Goal: Transaction & Acquisition: Purchase product/service

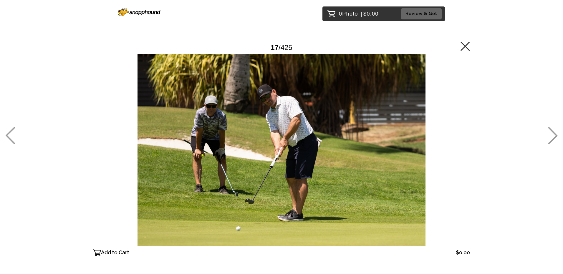
click at [553, 137] on icon at bounding box center [553, 135] width 10 height 17
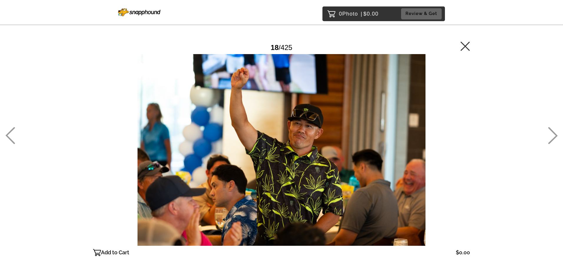
click at [552, 137] on icon at bounding box center [553, 135] width 10 height 17
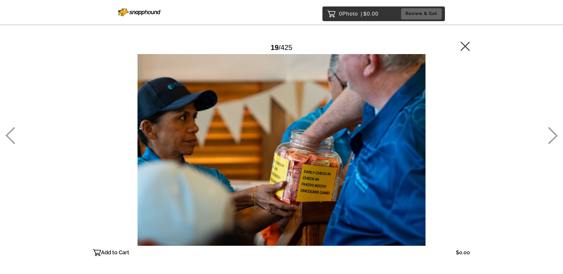
click at [552, 137] on icon at bounding box center [553, 135] width 10 height 17
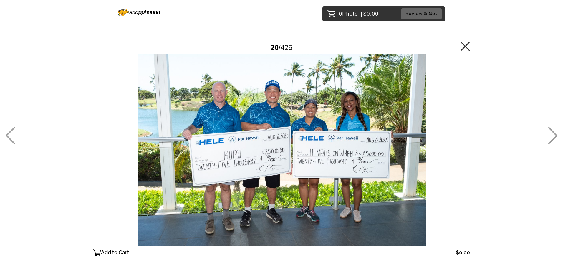
click at [552, 137] on icon at bounding box center [553, 135] width 10 height 17
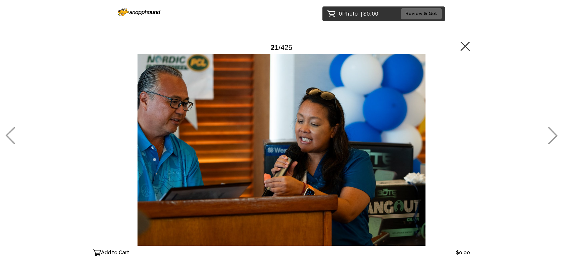
click at [552, 137] on icon at bounding box center [553, 135] width 10 height 17
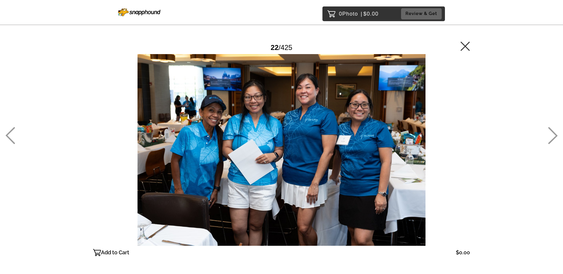
click at [552, 137] on icon at bounding box center [553, 135] width 10 height 17
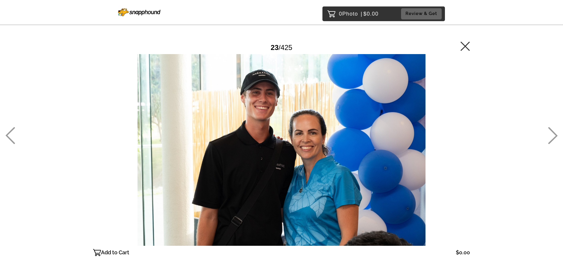
click at [552, 137] on icon at bounding box center [553, 135] width 10 height 17
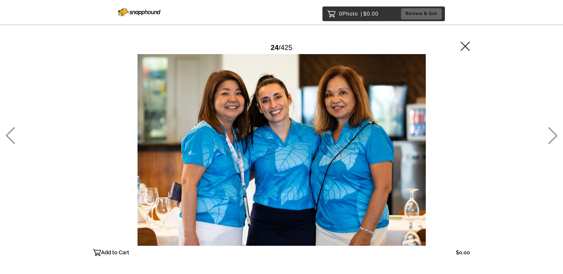
click at [552, 137] on icon at bounding box center [553, 135] width 10 height 17
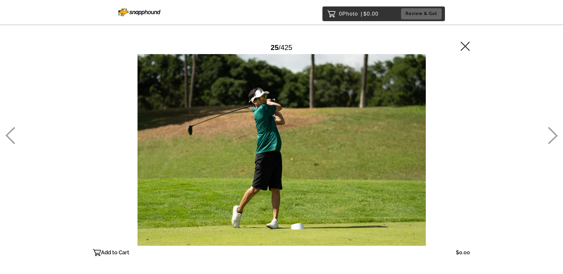
click at [552, 137] on icon at bounding box center [553, 135] width 10 height 17
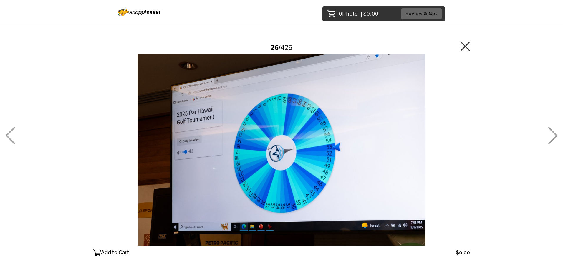
click at [552, 137] on icon at bounding box center [553, 135] width 10 height 17
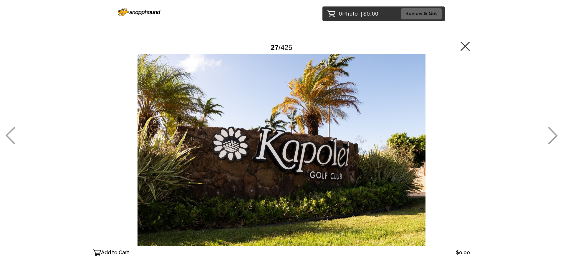
click at [552, 137] on icon at bounding box center [553, 135] width 10 height 17
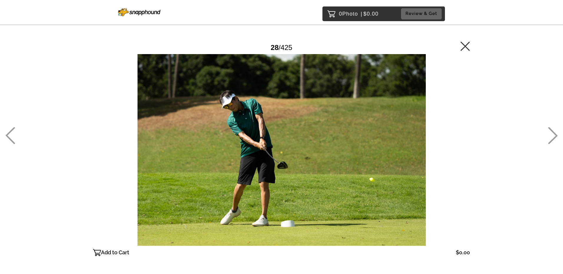
click at [552, 137] on icon at bounding box center [553, 135] width 10 height 17
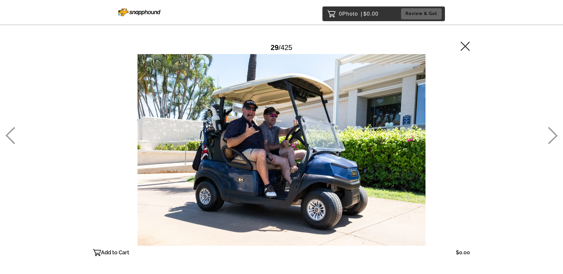
click at [552, 137] on icon at bounding box center [553, 135] width 10 height 17
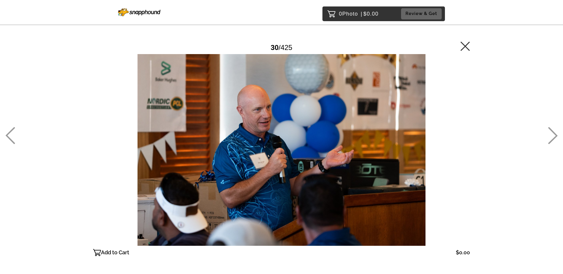
click at [552, 137] on icon at bounding box center [553, 135] width 10 height 17
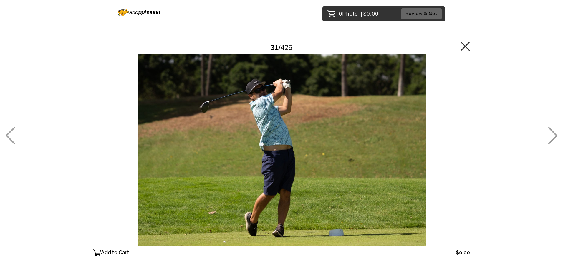
click at [541, 132] on div "0 Photo | $0.00 Review & Get Password Checker bypassed 31 / 425 Add to Cart $0.…" at bounding box center [281, 162] width 563 height 324
click at [552, 131] on icon at bounding box center [552, 135] width 9 height 17
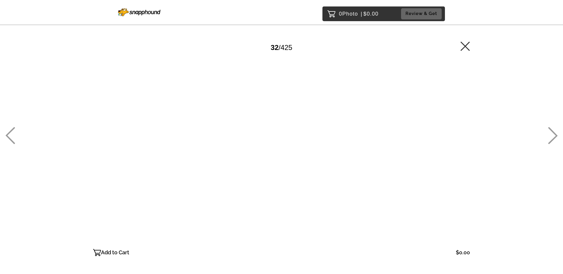
click at [552, 132] on icon at bounding box center [553, 135] width 10 height 17
click at [548, 129] on icon at bounding box center [553, 135] width 10 height 17
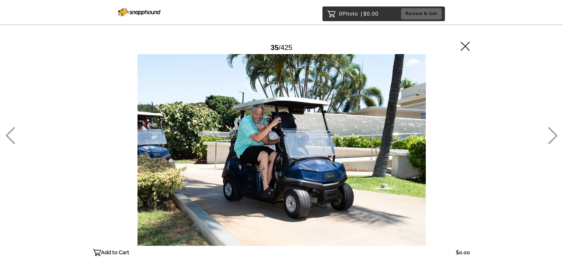
click at [548, 129] on icon at bounding box center [553, 135] width 10 height 17
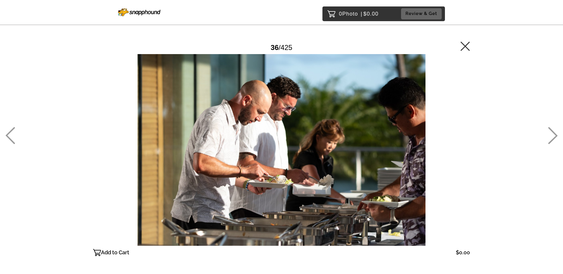
click at [548, 129] on icon at bounding box center [553, 135] width 10 height 17
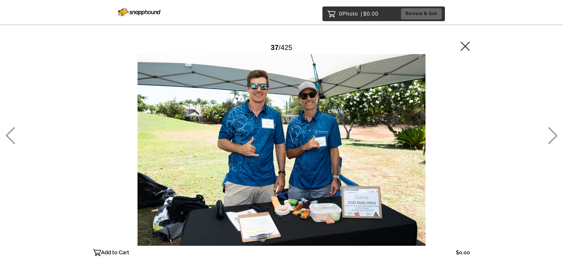
click at [548, 129] on icon at bounding box center [553, 135] width 10 height 17
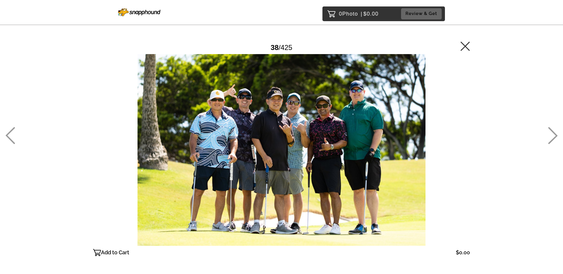
click at [545, 129] on div "0 Photo | $0.00 Review & Get Password Checker bypassed 38 / 425 Add to Cart $0.…" at bounding box center [281, 162] width 563 height 324
click at [553, 134] on icon at bounding box center [553, 135] width 10 height 17
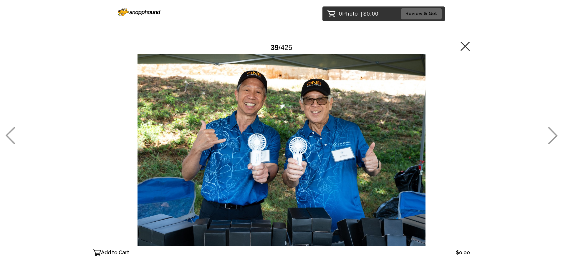
click at [553, 134] on icon at bounding box center [553, 135] width 10 height 17
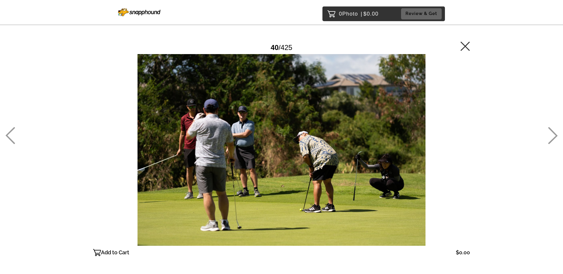
click at [553, 134] on icon at bounding box center [553, 135] width 10 height 17
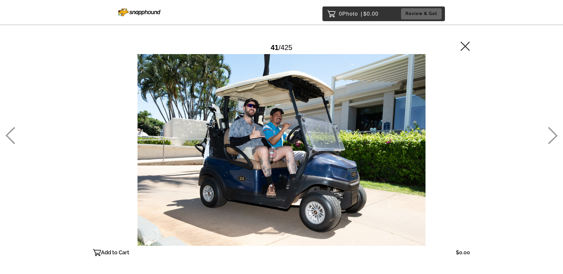
click at [553, 133] on icon at bounding box center [552, 135] width 9 height 17
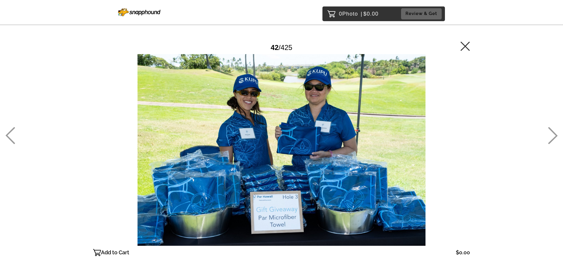
click at [553, 133] on icon at bounding box center [552, 135] width 9 height 17
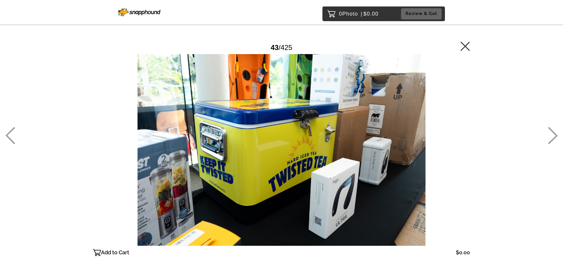
click at [553, 133] on icon at bounding box center [552, 135] width 9 height 17
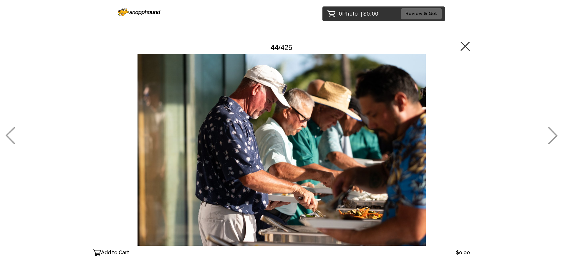
click at [553, 133] on icon at bounding box center [552, 135] width 9 height 17
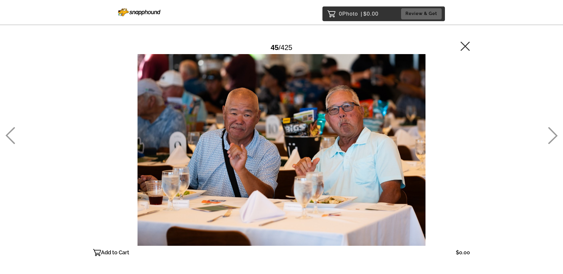
click at [548, 133] on icon at bounding box center [553, 135] width 10 height 17
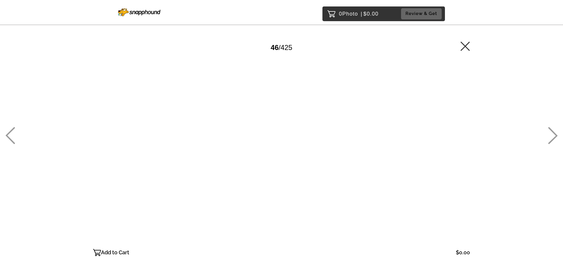
click at [107, 252] on p "Add to Cart" at bounding box center [115, 252] width 28 height 9
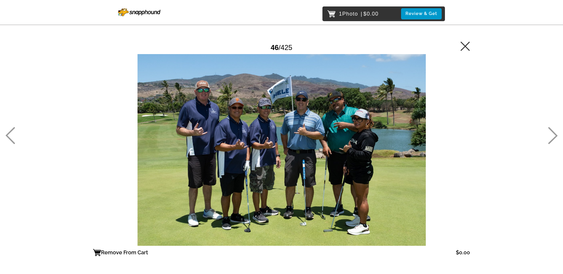
click at [551, 130] on icon at bounding box center [552, 135] width 9 height 17
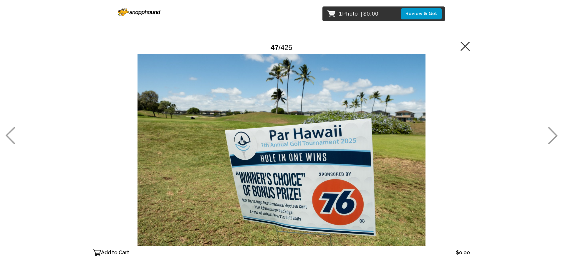
click at [12, 135] on icon at bounding box center [10, 135] width 10 height 17
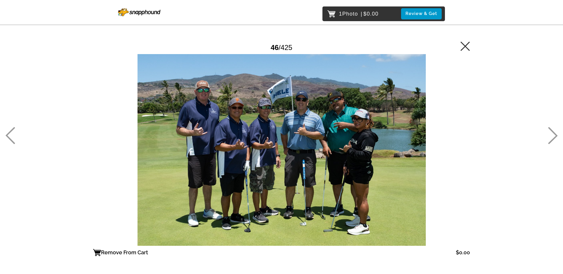
click at [553, 132] on icon at bounding box center [552, 135] width 9 height 17
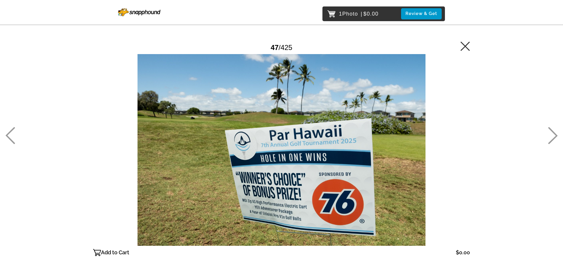
click at [552, 132] on icon at bounding box center [552, 135] width 9 height 17
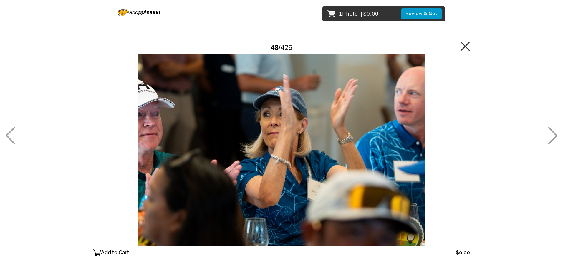
click at [552, 132] on icon at bounding box center [553, 135] width 10 height 17
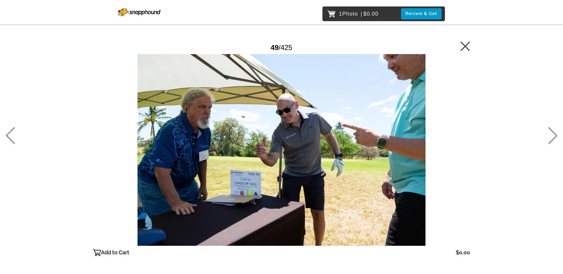
click at [546, 131] on div "1 Photo | $0.00 Review & Get Password Checker bypassed 49 / 425 Add to Cart $0.…" at bounding box center [281, 162] width 563 height 324
click at [552, 130] on icon at bounding box center [553, 135] width 10 height 17
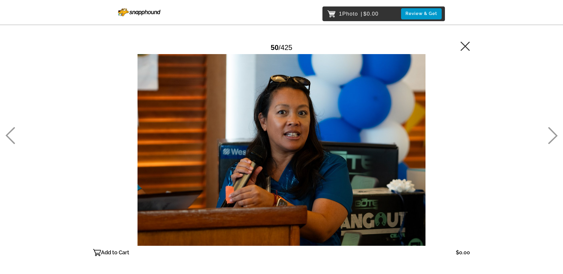
click at [548, 132] on icon at bounding box center [553, 135] width 10 height 17
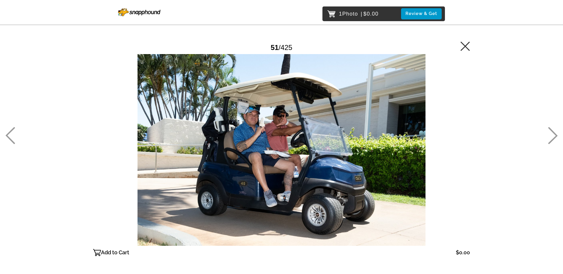
click at [551, 131] on icon at bounding box center [552, 135] width 9 height 17
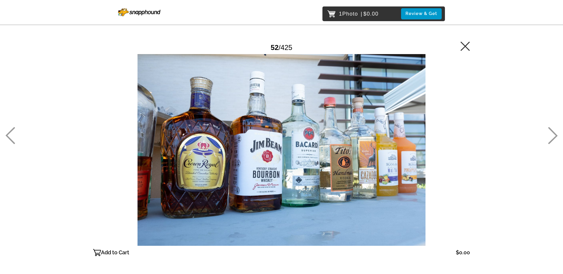
click at [551, 132] on icon at bounding box center [553, 135] width 10 height 17
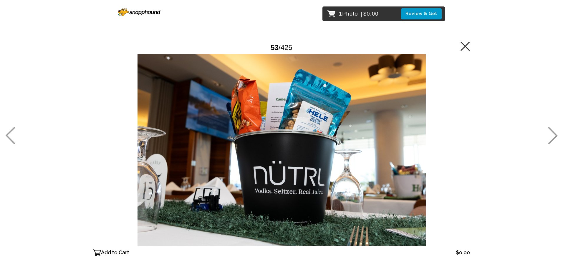
click at [552, 131] on icon at bounding box center [552, 135] width 9 height 17
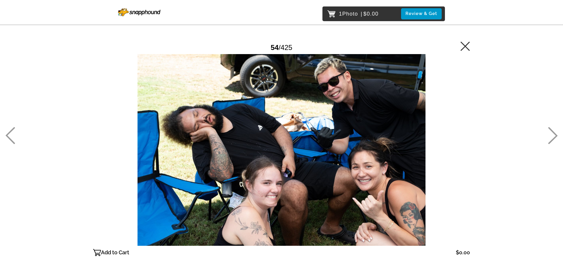
click at [549, 131] on icon at bounding box center [553, 135] width 10 height 17
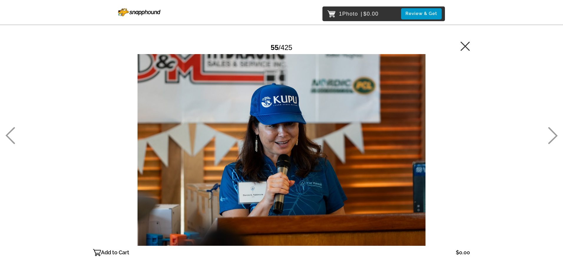
click at [549, 130] on icon at bounding box center [553, 135] width 10 height 17
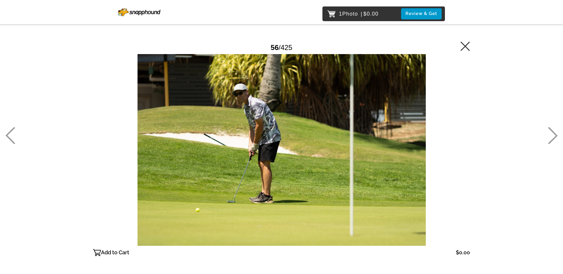
click at [549, 130] on icon at bounding box center [553, 135] width 10 height 17
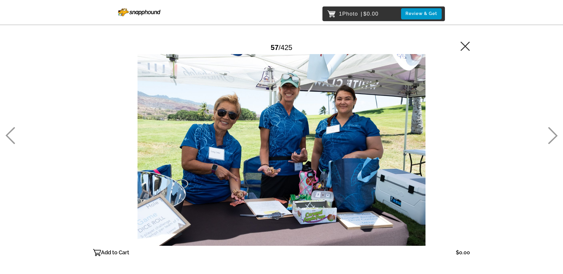
click at [550, 131] on icon at bounding box center [553, 135] width 10 height 17
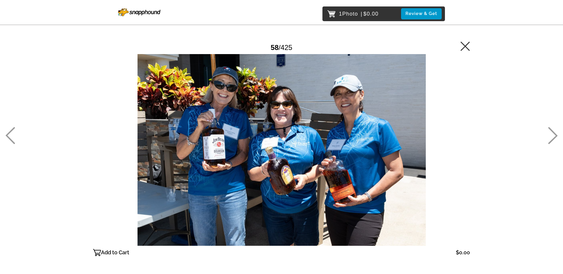
click at [550, 131] on icon at bounding box center [553, 135] width 10 height 17
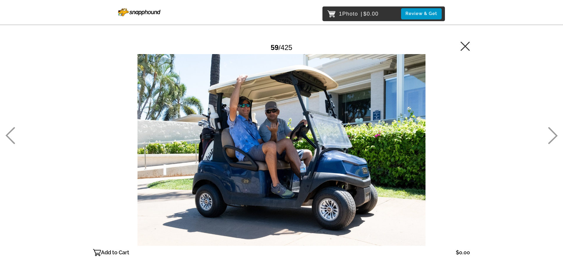
click at [8, 133] on icon at bounding box center [10, 135] width 10 height 17
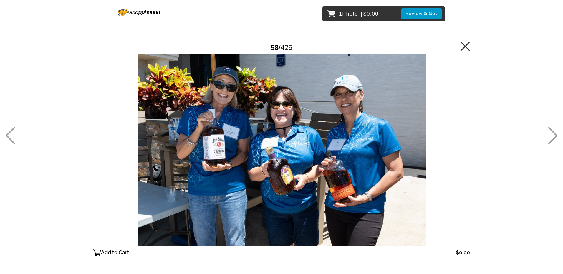
click at [553, 132] on icon at bounding box center [552, 135] width 9 height 17
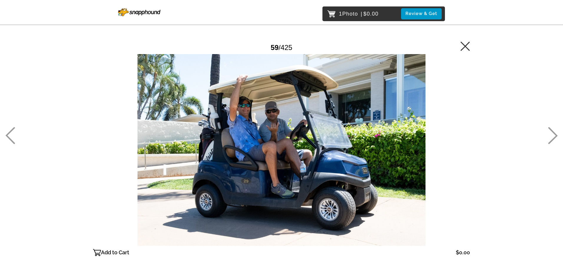
click at [553, 132] on icon at bounding box center [552, 135] width 9 height 17
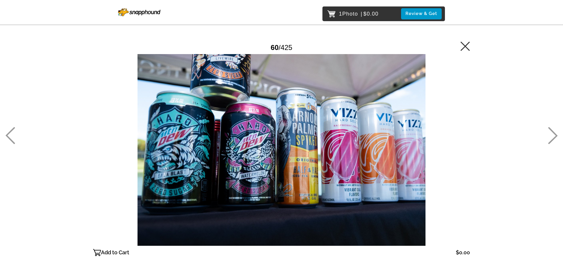
click at [553, 132] on icon at bounding box center [552, 135] width 9 height 17
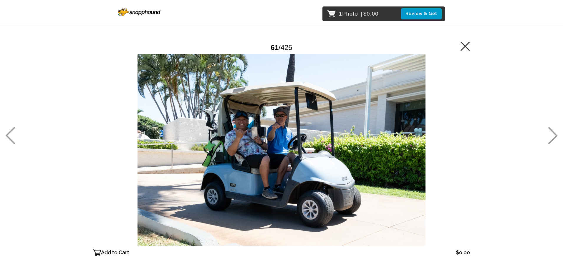
click at [109, 253] on p "Add to Cart" at bounding box center [115, 252] width 28 height 9
click at [551, 133] on icon at bounding box center [553, 135] width 10 height 17
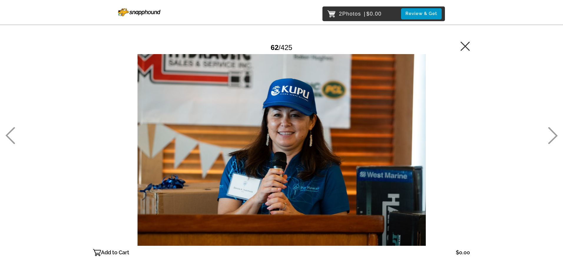
click at [550, 130] on icon at bounding box center [552, 135] width 9 height 17
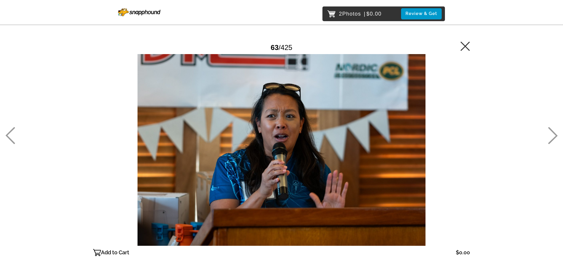
click at [551, 130] on icon at bounding box center [552, 135] width 9 height 17
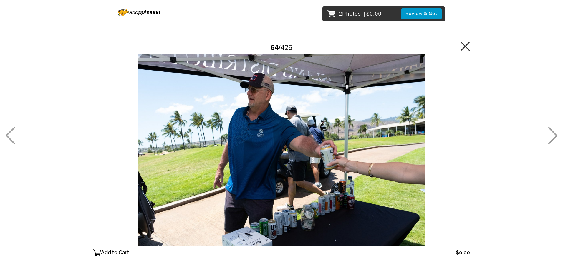
click at [551, 130] on icon at bounding box center [552, 135] width 9 height 17
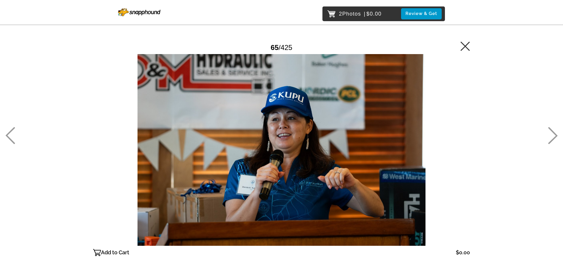
click at [551, 130] on icon at bounding box center [552, 135] width 9 height 17
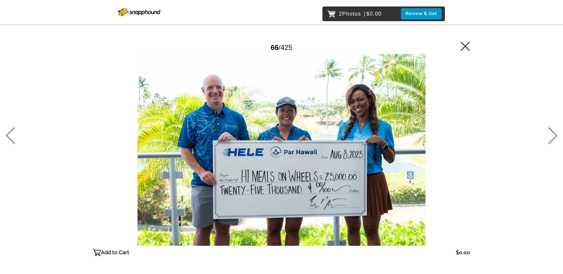
click at [551, 130] on icon at bounding box center [552, 135] width 9 height 17
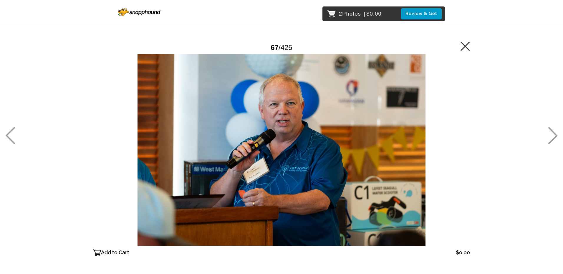
click at [551, 130] on icon at bounding box center [552, 135] width 9 height 17
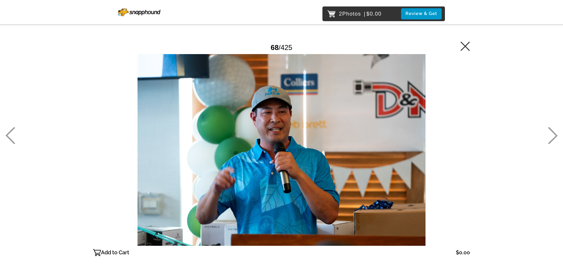
click at [551, 130] on icon at bounding box center [552, 135] width 9 height 17
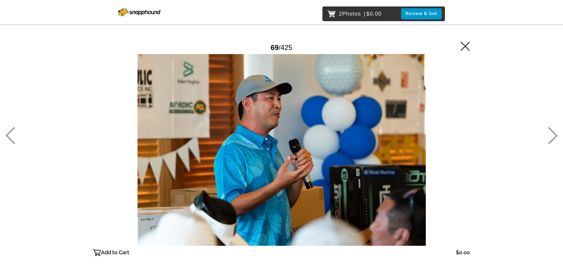
click at [551, 130] on icon at bounding box center [552, 135] width 9 height 17
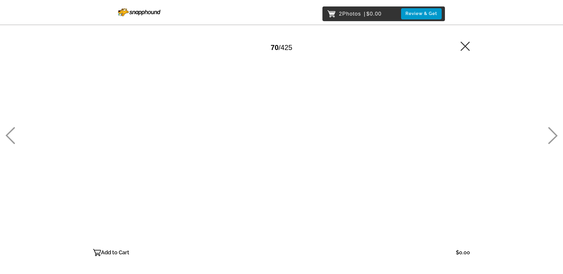
click at [551, 130] on icon at bounding box center [552, 135] width 9 height 17
click at [551, 129] on icon at bounding box center [553, 135] width 10 height 17
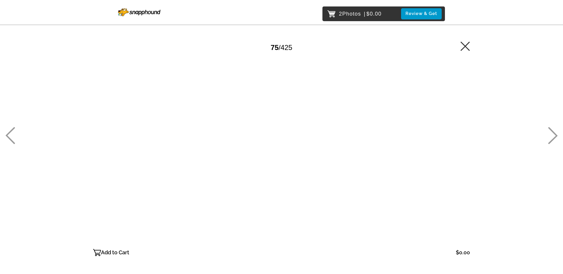
click at [551, 129] on icon at bounding box center [553, 135] width 10 height 17
click at [551, 130] on icon at bounding box center [552, 135] width 9 height 17
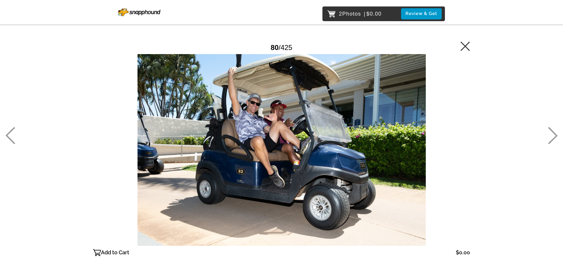
click at [551, 130] on icon at bounding box center [552, 135] width 9 height 17
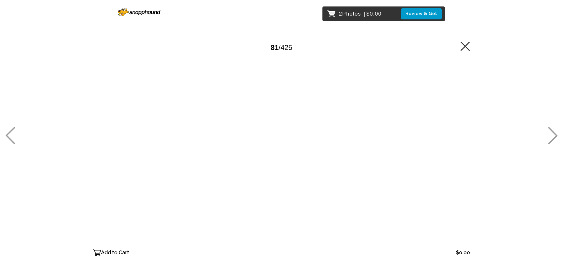
click at [550, 130] on icon at bounding box center [552, 135] width 9 height 17
click at [549, 129] on icon at bounding box center [552, 135] width 9 height 17
click at [548, 129] on icon at bounding box center [553, 135] width 10 height 17
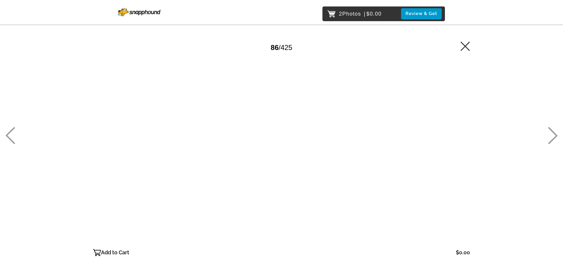
click at [548, 129] on icon at bounding box center [553, 135] width 10 height 17
click at [548, 128] on icon at bounding box center [552, 135] width 9 height 17
click at [550, 131] on icon at bounding box center [553, 135] width 10 height 17
click at [108, 252] on p "Add to Cart" at bounding box center [115, 252] width 28 height 9
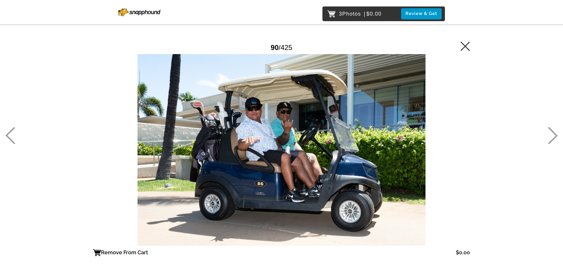
click at [552, 131] on icon at bounding box center [552, 135] width 9 height 17
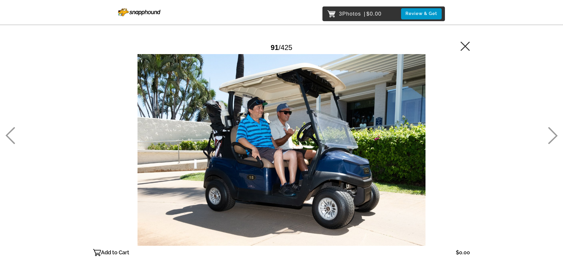
click at [552, 131] on icon at bounding box center [552, 135] width 9 height 17
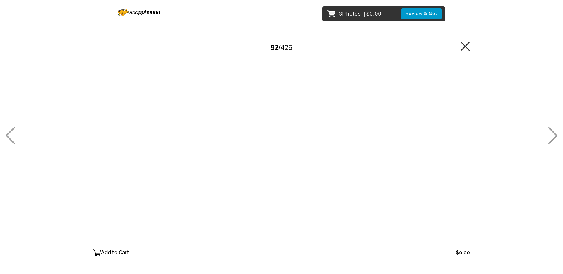
click at [552, 131] on icon at bounding box center [552, 135] width 9 height 17
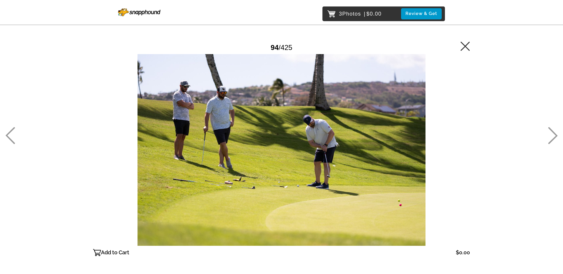
click at [550, 130] on icon at bounding box center [552, 135] width 9 height 17
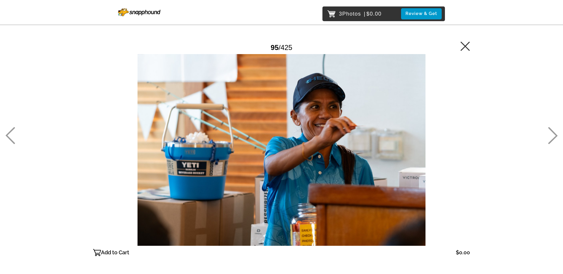
click at [550, 130] on icon at bounding box center [552, 135] width 9 height 17
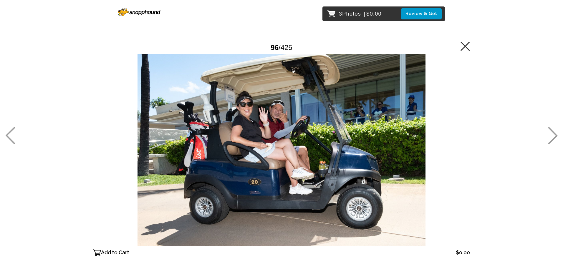
click at [550, 130] on icon at bounding box center [552, 135] width 9 height 17
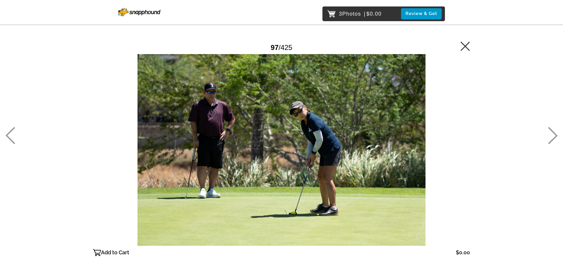
click at [550, 130] on icon at bounding box center [552, 135] width 9 height 17
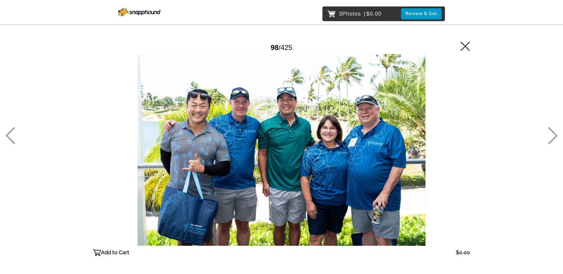
click at [550, 130] on icon at bounding box center [552, 135] width 9 height 17
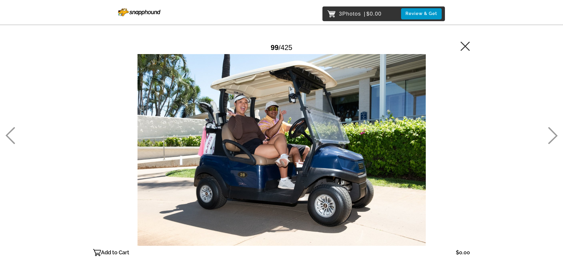
click at [551, 130] on icon at bounding box center [552, 135] width 9 height 17
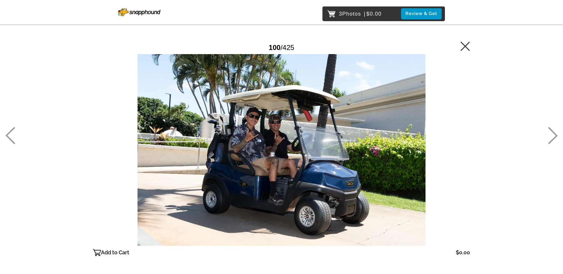
click at [113, 251] on p "Add to Cart" at bounding box center [115, 252] width 28 height 9
click at [552, 134] on icon at bounding box center [553, 135] width 10 height 17
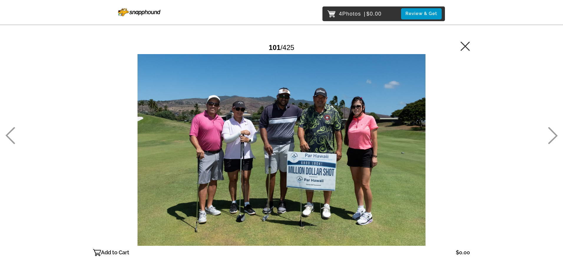
click at [552, 133] on icon at bounding box center [553, 135] width 10 height 17
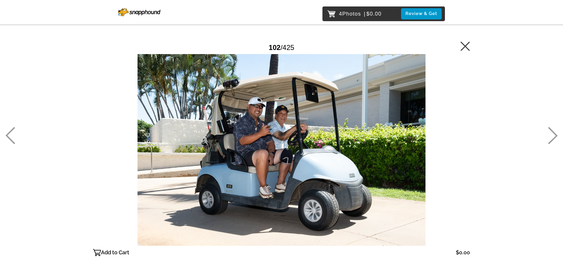
click at [551, 133] on icon at bounding box center [553, 135] width 10 height 17
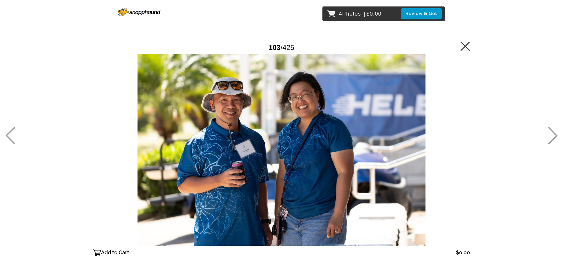
click at [551, 133] on icon at bounding box center [553, 135] width 10 height 17
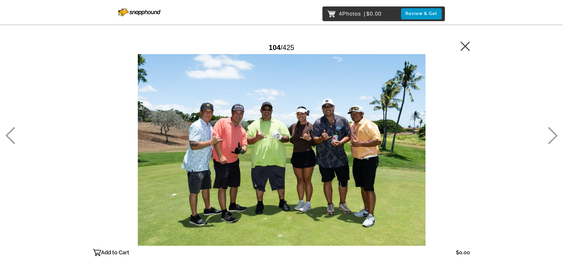
click at [550, 134] on icon at bounding box center [553, 135] width 10 height 17
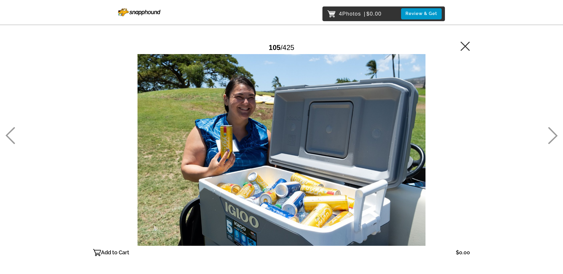
click at [550, 134] on icon at bounding box center [553, 135] width 10 height 17
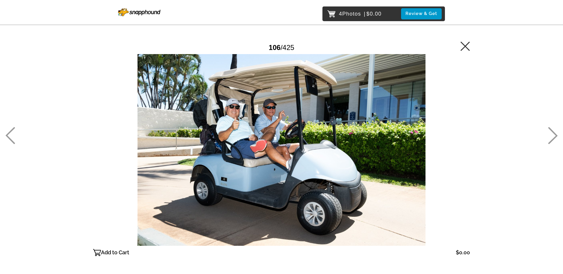
click at [550, 134] on icon at bounding box center [553, 135] width 10 height 17
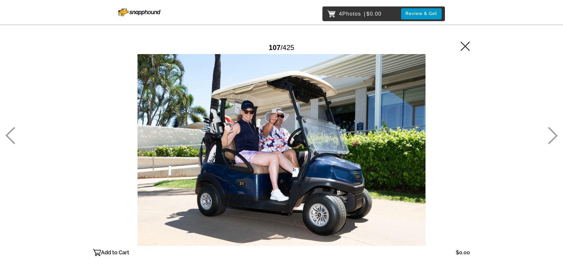
click at [550, 134] on icon at bounding box center [553, 135] width 10 height 17
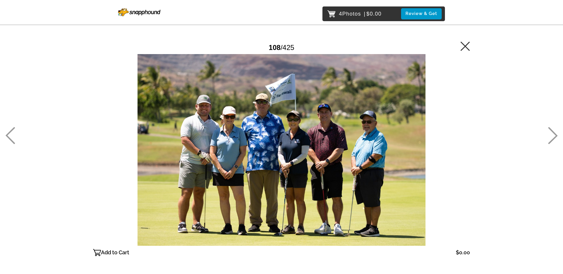
click at [550, 134] on icon at bounding box center [553, 135] width 10 height 17
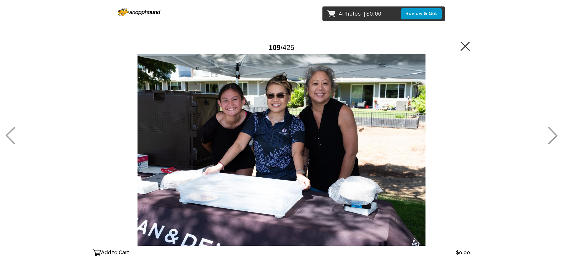
click at [549, 131] on icon at bounding box center [553, 135] width 10 height 17
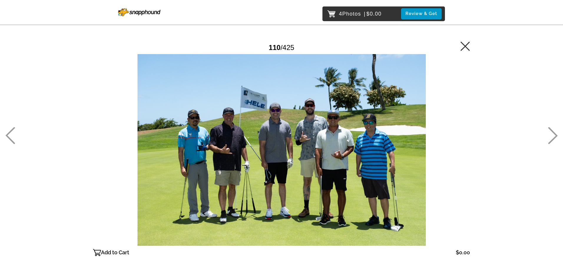
click at [548, 129] on icon at bounding box center [553, 135] width 10 height 17
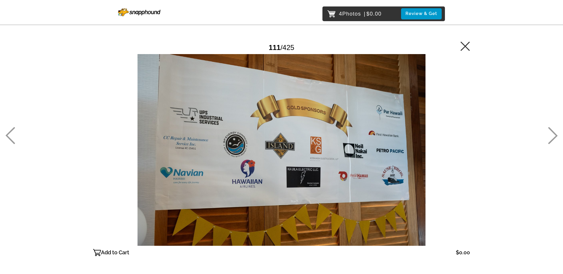
click at [548, 128] on icon at bounding box center [552, 135] width 9 height 17
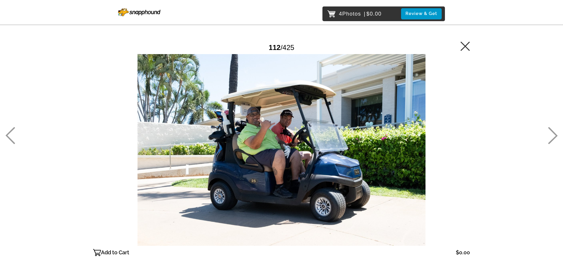
click at [548, 128] on icon at bounding box center [552, 135] width 9 height 17
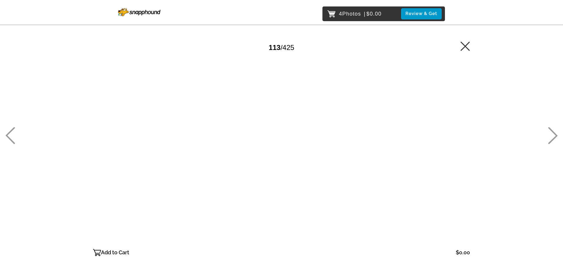
click at [548, 127] on icon at bounding box center [553, 135] width 10 height 17
click at [548, 129] on icon at bounding box center [553, 135] width 10 height 17
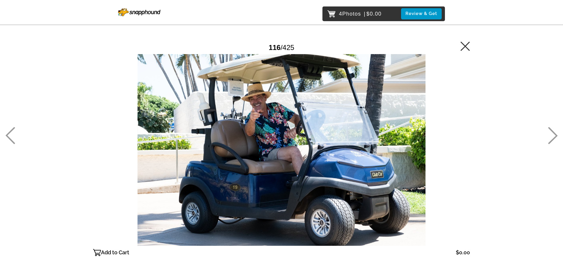
click at [108, 253] on p "Add to Cart" at bounding box center [115, 252] width 28 height 9
click at [553, 131] on icon at bounding box center [552, 135] width 9 height 17
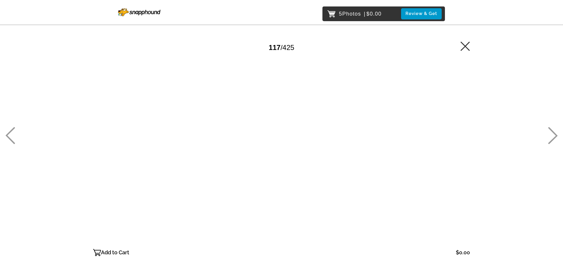
click at [552, 132] on icon at bounding box center [552, 135] width 9 height 17
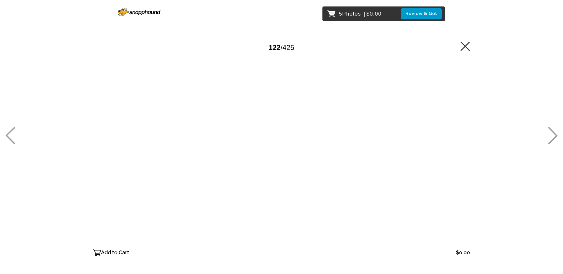
click at [552, 132] on icon at bounding box center [552, 135] width 9 height 17
click at [111, 254] on p "Add to Cart" at bounding box center [115, 252] width 28 height 9
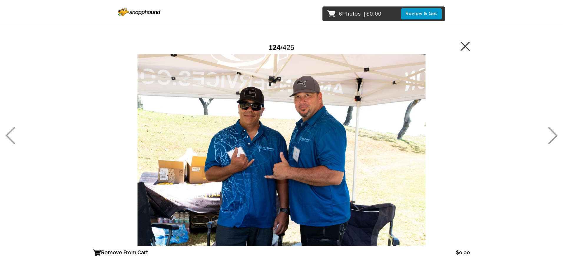
click at [550, 131] on icon at bounding box center [553, 135] width 10 height 17
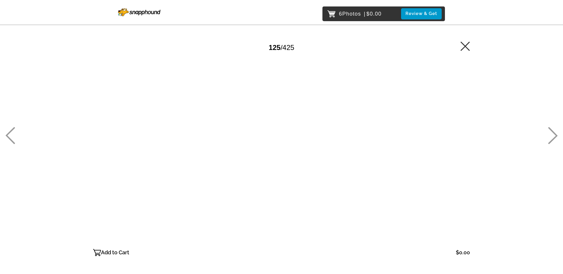
click at [551, 131] on icon at bounding box center [552, 135] width 9 height 17
click at [10, 136] on icon at bounding box center [10, 135] width 10 height 17
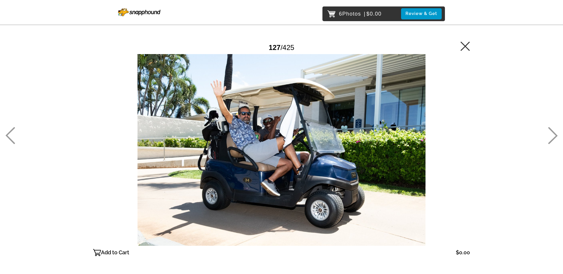
click at [104, 252] on p "Add to Cart" at bounding box center [115, 252] width 28 height 9
click at [549, 132] on icon at bounding box center [553, 135] width 10 height 17
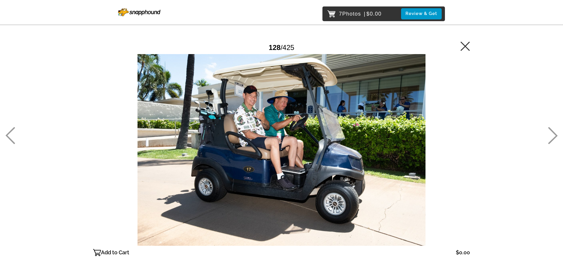
click at [551, 130] on icon at bounding box center [552, 135] width 9 height 17
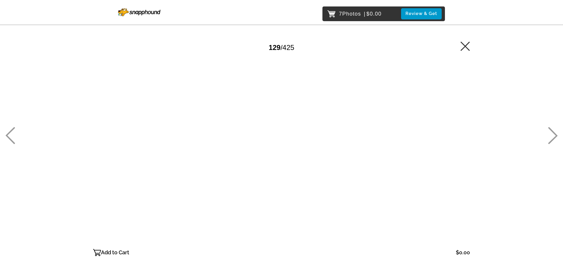
click at [551, 130] on icon at bounding box center [552, 135] width 9 height 17
click at [551, 131] on icon at bounding box center [552, 135] width 9 height 17
click at [549, 131] on icon at bounding box center [553, 135] width 10 height 17
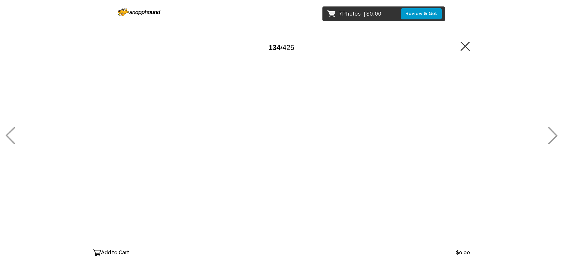
click at [549, 131] on icon at bounding box center [553, 135] width 10 height 17
click at [112, 254] on p "Add to Cart" at bounding box center [115, 252] width 28 height 9
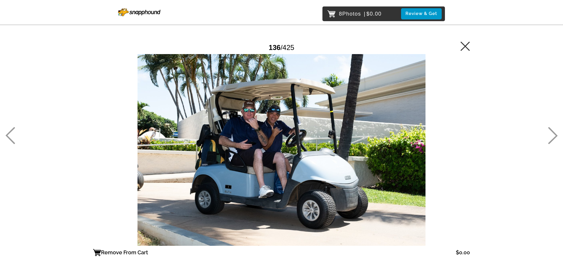
click at [551, 131] on icon at bounding box center [552, 135] width 9 height 17
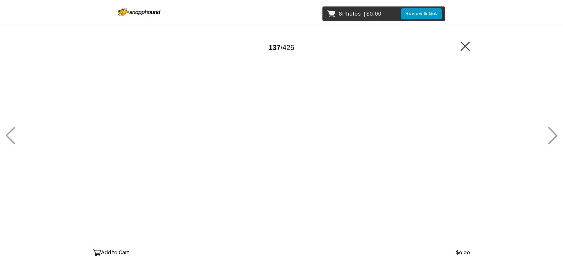
click at [556, 129] on icon at bounding box center [553, 135] width 10 height 17
click at [552, 130] on icon at bounding box center [553, 135] width 10 height 17
click at [551, 131] on icon at bounding box center [553, 135] width 10 height 17
click at [104, 254] on p "Add to Cart" at bounding box center [115, 252] width 28 height 9
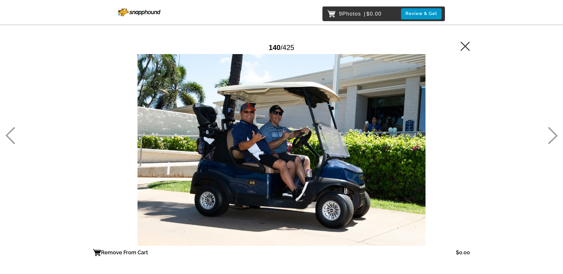
click at [550, 131] on icon at bounding box center [553, 135] width 10 height 17
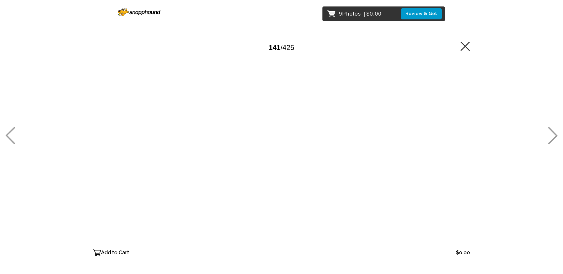
click at [550, 131] on icon at bounding box center [553, 135] width 10 height 17
click at [116, 253] on p "Add to Cart" at bounding box center [115, 252] width 28 height 9
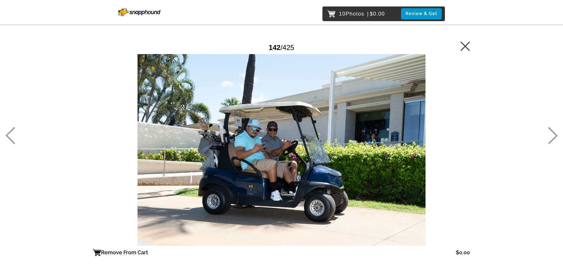
click at [552, 133] on icon at bounding box center [553, 135] width 10 height 17
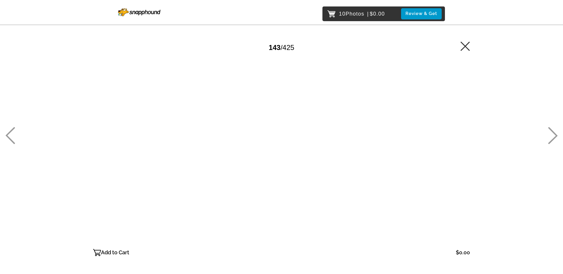
click at [552, 133] on icon at bounding box center [553, 135] width 10 height 17
click at [548, 129] on icon at bounding box center [553, 135] width 10 height 17
click at [548, 131] on icon at bounding box center [553, 135] width 10 height 17
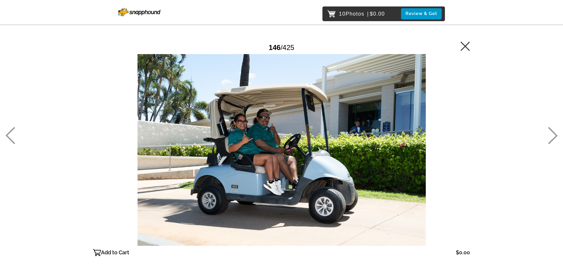
click at [107, 253] on p "Add to Cart" at bounding box center [115, 252] width 28 height 9
click at [551, 130] on icon at bounding box center [552, 135] width 9 height 17
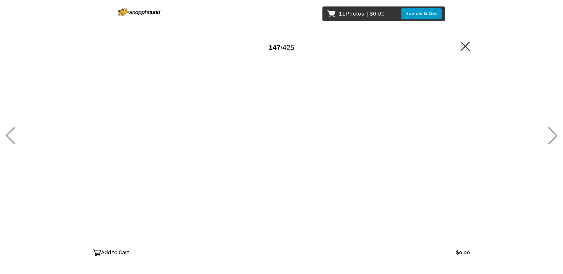
click at [551, 130] on icon at bounding box center [552, 135] width 9 height 17
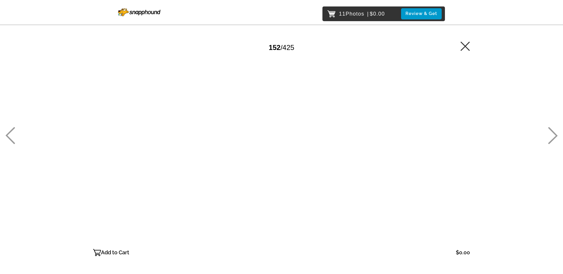
click at [551, 130] on icon at bounding box center [552, 135] width 9 height 17
click at [549, 131] on icon at bounding box center [553, 135] width 10 height 17
click at [550, 132] on icon at bounding box center [553, 135] width 10 height 17
click at [550, 130] on icon at bounding box center [552, 135] width 9 height 17
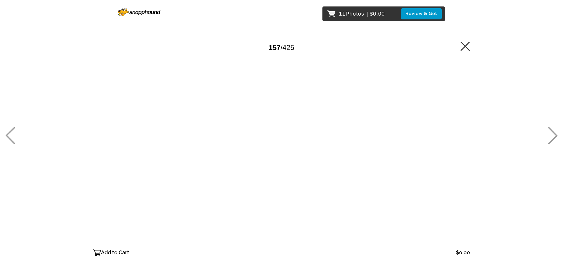
click at [550, 127] on icon at bounding box center [553, 135] width 10 height 17
click at [112, 253] on p "Add to Cart" at bounding box center [115, 252] width 28 height 9
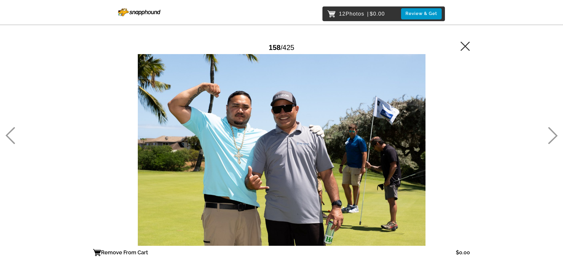
click at [552, 131] on icon at bounding box center [552, 135] width 9 height 17
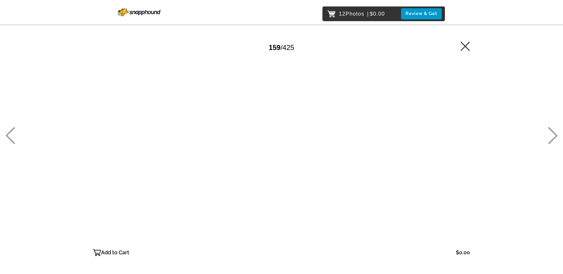
click at [552, 131] on icon at bounding box center [552, 135] width 9 height 17
click at [107, 253] on p "Add to Cart" at bounding box center [115, 252] width 28 height 9
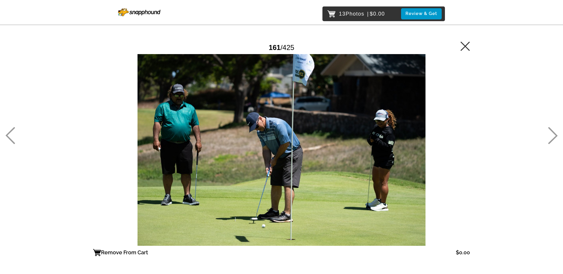
click at [553, 133] on icon at bounding box center [552, 135] width 9 height 17
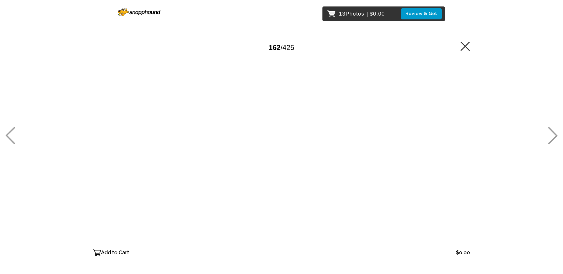
click at [553, 133] on icon at bounding box center [552, 135] width 9 height 17
click at [550, 132] on icon at bounding box center [553, 135] width 10 height 17
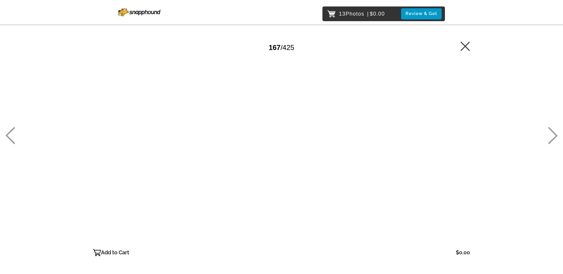
click at [550, 132] on icon at bounding box center [553, 135] width 10 height 17
click at [551, 131] on icon at bounding box center [553, 135] width 10 height 17
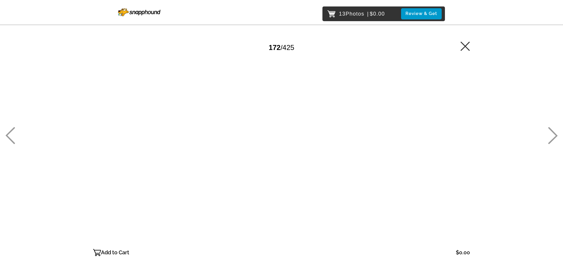
click at [551, 131] on icon at bounding box center [553, 135] width 10 height 17
click at [551, 132] on icon at bounding box center [553, 135] width 10 height 17
click at [10, 137] on icon at bounding box center [10, 135] width 10 height 17
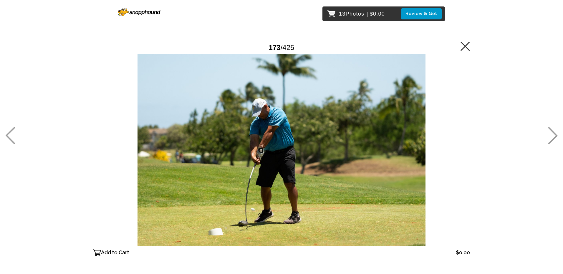
click at [551, 130] on icon at bounding box center [552, 135] width 9 height 17
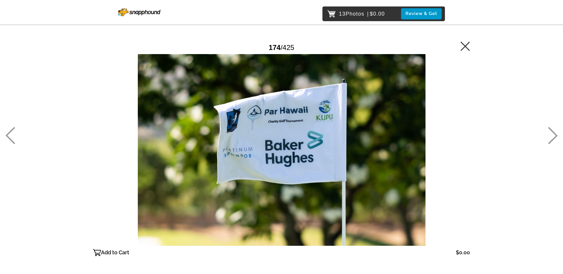
click at [551, 130] on icon at bounding box center [552, 135] width 9 height 17
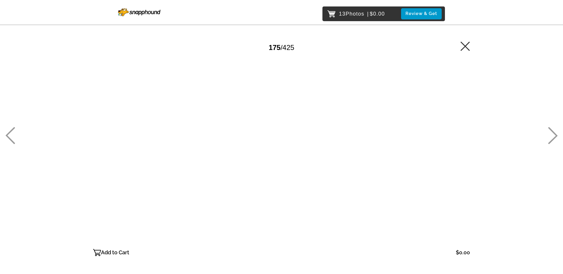
click at [551, 130] on icon at bounding box center [552, 135] width 9 height 17
click at [551, 131] on icon at bounding box center [552, 135] width 9 height 17
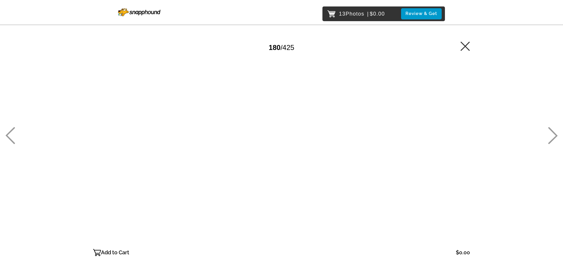
click at [115, 251] on p "Add to Cart" at bounding box center [115, 252] width 28 height 9
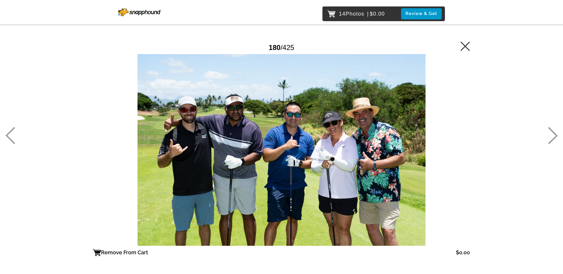
click at [553, 134] on icon at bounding box center [553, 135] width 10 height 17
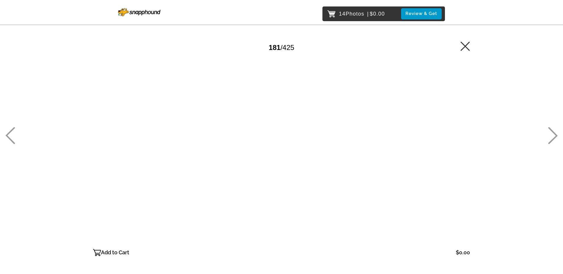
click at [553, 134] on icon at bounding box center [553, 135] width 10 height 17
click at [543, 133] on div "14 Photos | $0.00 Review & Get Password Checker bypassed 183 / 425 Add to Cart …" at bounding box center [281, 162] width 563 height 324
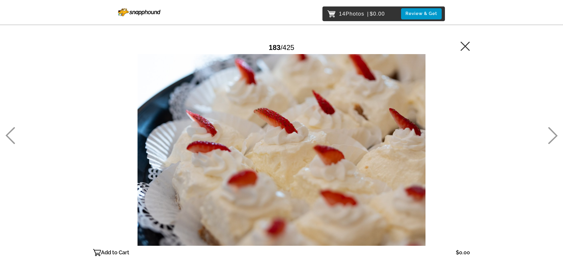
click at [553, 132] on icon at bounding box center [552, 135] width 9 height 17
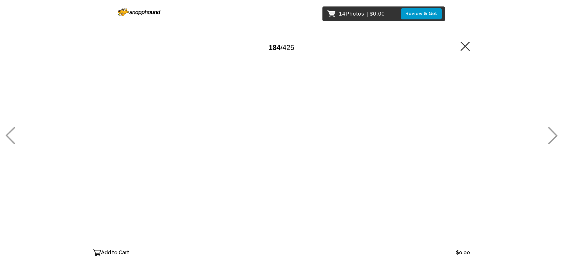
click at [552, 131] on icon at bounding box center [552, 135] width 9 height 17
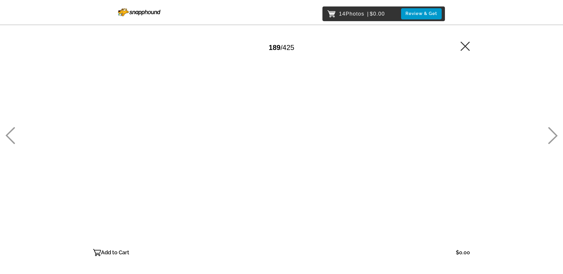
click at [552, 131] on icon at bounding box center [552, 135] width 9 height 17
click at [117, 252] on p "Add to Cart" at bounding box center [115, 252] width 28 height 9
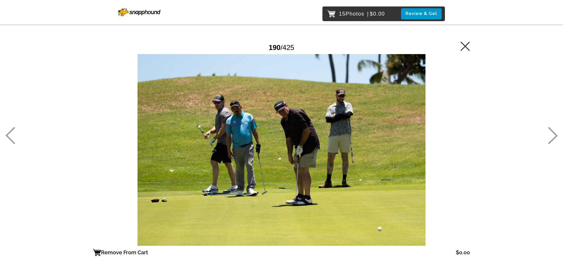
click at [551, 130] on icon at bounding box center [552, 135] width 9 height 17
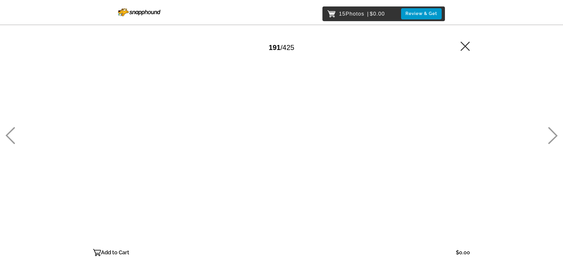
click at [551, 132] on icon at bounding box center [553, 135] width 10 height 17
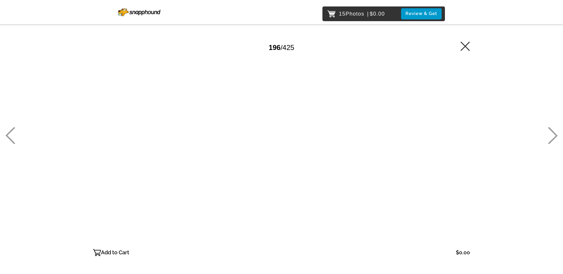
click at [110, 251] on p "Add to Cart" at bounding box center [115, 252] width 28 height 9
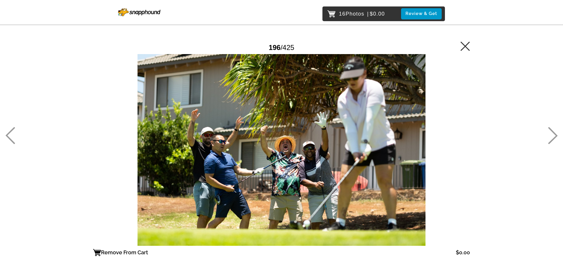
click at [554, 133] on icon at bounding box center [553, 135] width 10 height 17
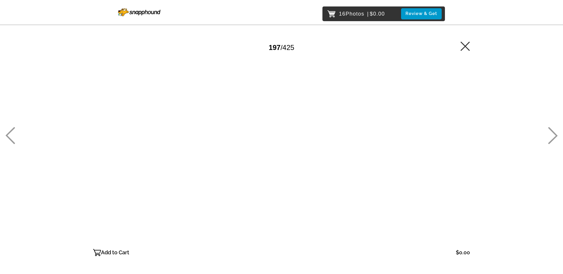
click at [554, 133] on icon at bounding box center [552, 135] width 9 height 17
click at [553, 133] on icon at bounding box center [552, 135] width 9 height 17
click at [553, 132] on icon at bounding box center [552, 135] width 9 height 17
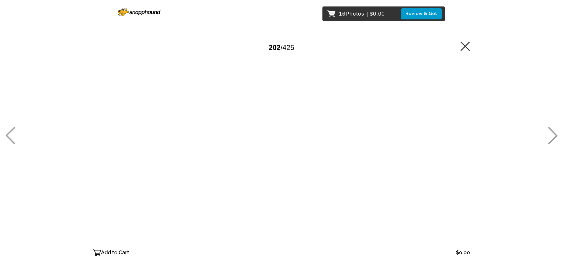
click at [112, 254] on p "Add to Cart" at bounding box center [115, 252] width 28 height 9
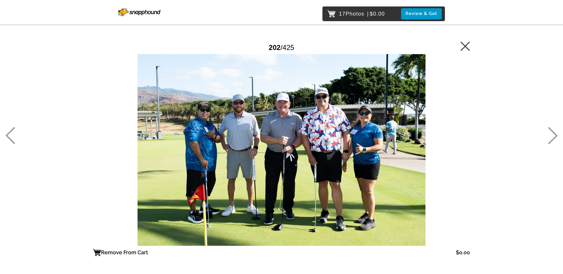
click at [557, 132] on icon at bounding box center [553, 135] width 10 height 17
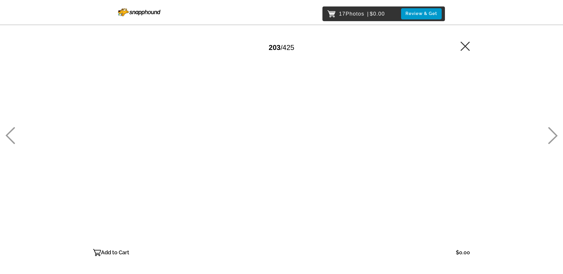
click at [551, 133] on icon at bounding box center [553, 135] width 10 height 17
click at [113, 253] on p "Add to Cart" at bounding box center [115, 252] width 28 height 9
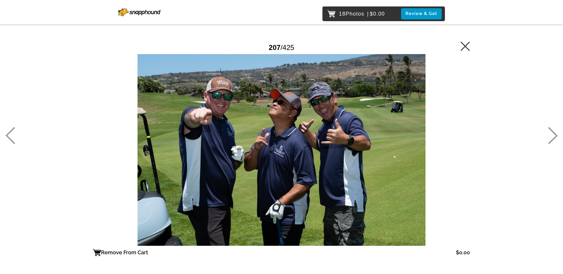
click at [549, 131] on icon at bounding box center [553, 135] width 10 height 17
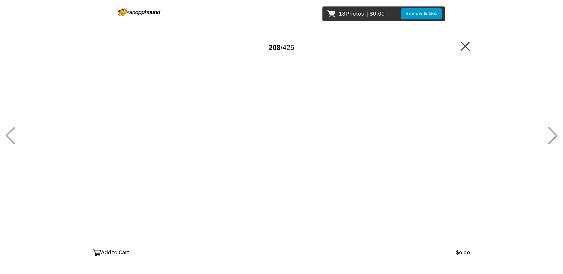
click at [549, 131] on icon at bounding box center [553, 135] width 10 height 17
click at [112, 253] on p "Add to Cart" at bounding box center [115, 252] width 28 height 9
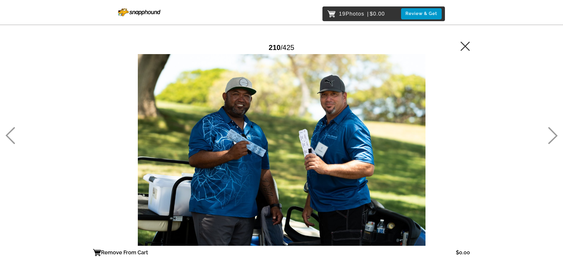
click at [551, 132] on icon at bounding box center [553, 135] width 10 height 17
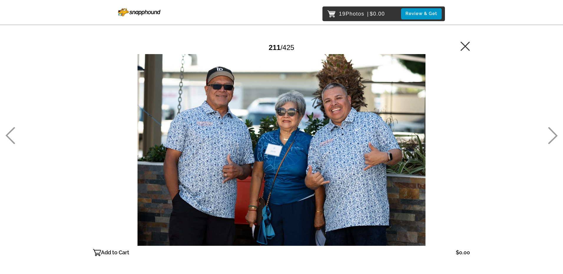
click at [108, 253] on p "Add to Cart" at bounding box center [115, 252] width 28 height 9
click at [551, 129] on icon at bounding box center [553, 135] width 10 height 17
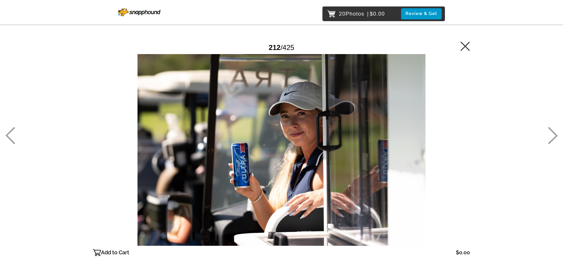
click at [552, 129] on icon at bounding box center [553, 135] width 10 height 17
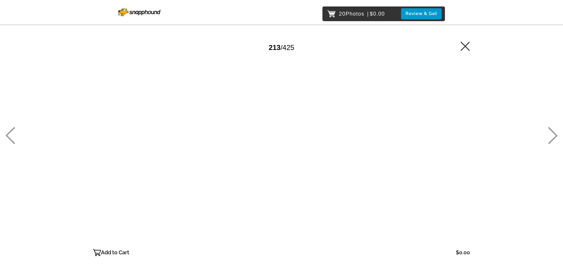
click at [550, 129] on icon at bounding box center [552, 135] width 9 height 17
click at [549, 131] on icon at bounding box center [553, 135] width 10 height 17
click at [542, 127] on div "20 Photos | $0.00 Review & Get Password Checker bypassed 215 / 425 Add to Cart …" at bounding box center [281, 162] width 563 height 324
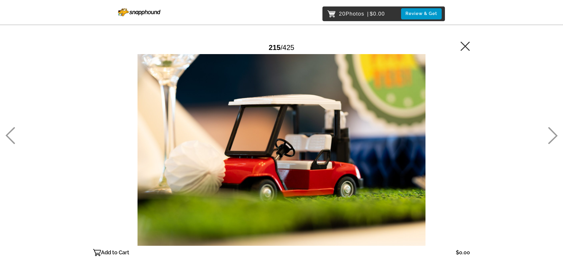
click at [552, 131] on icon at bounding box center [552, 135] width 9 height 17
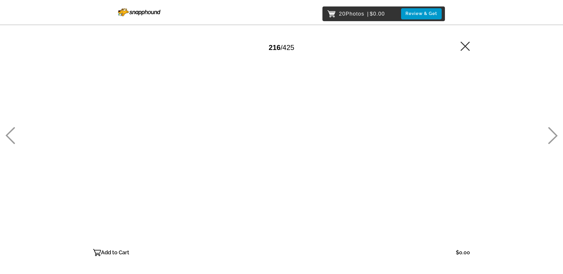
click at [552, 130] on icon at bounding box center [553, 135] width 10 height 17
click at [551, 130] on icon at bounding box center [553, 135] width 10 height 17
click at [551, 129] on icon at bounding box center [553, 135] width 10 height 17
click at [14, 135] on icon at bounding box center [10, 135] width 10 height 17
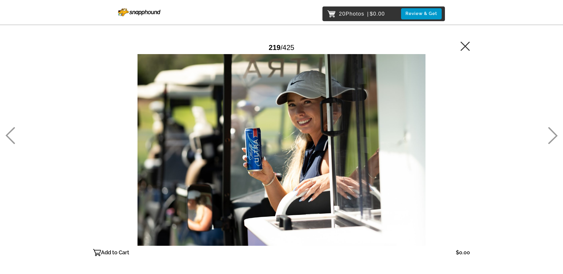
click at [551, 131] on icon at bounding box center [552, 135] width 9 height 17
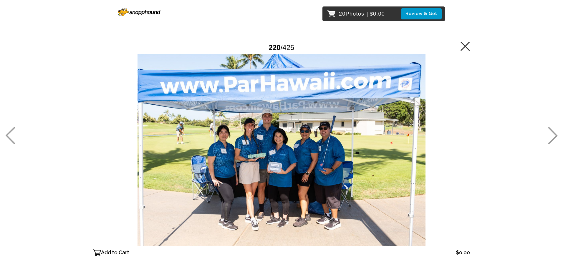
click at [551, 132] on icon at bounding box center [553, 135] width 10 height 17
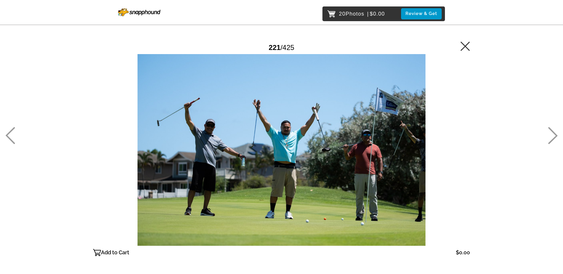
click at [116, 254] on p "Add to Cart" at bounding box center [115, 252] width 28 height 9
click at [555, 133] on icon at bounding box center [553, 135] width 10 height 17
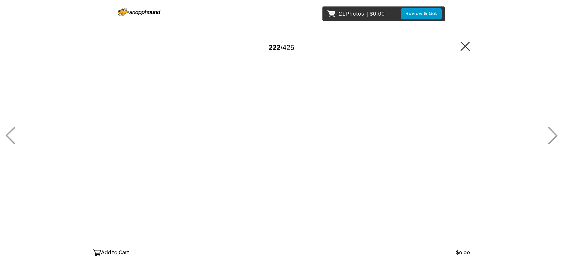
click at [555, 133] on icon at bounding box center [553, 135] width 10 height 17
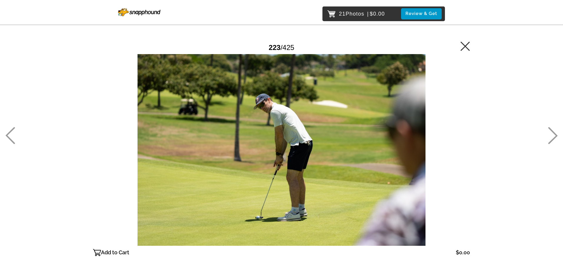
click at [555, 133] on icon at bounding box center [553, 135] width 10 height 17
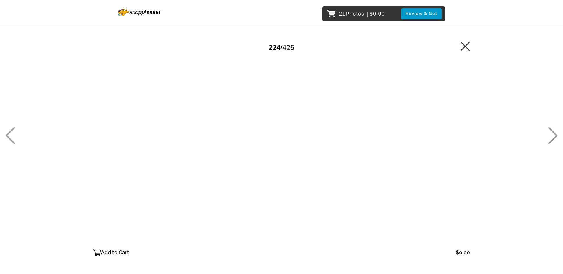
click at [14, 142] on icon at bounding box center [10, 135] width 10 height 17
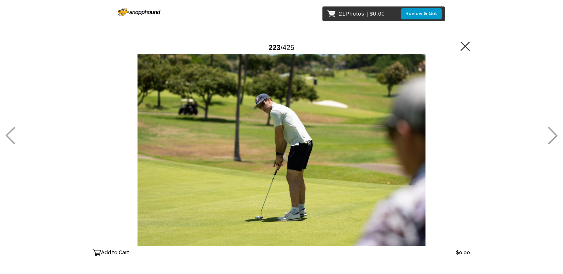
click at [110, 254] on p "Add to Cart" at bounding box center [115, 252] width 28 height 9
click at [551, 131] on icon at bounding box center [553, 135] width 10 height 17
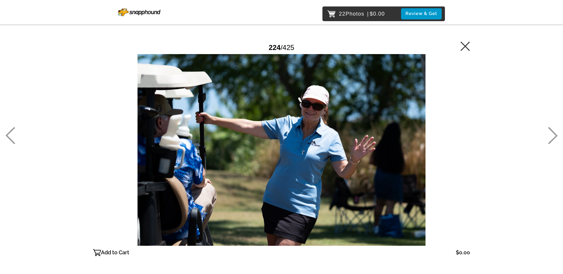
click at [551, 131] on icon at bounding box center [552, 135] width 9 height 17
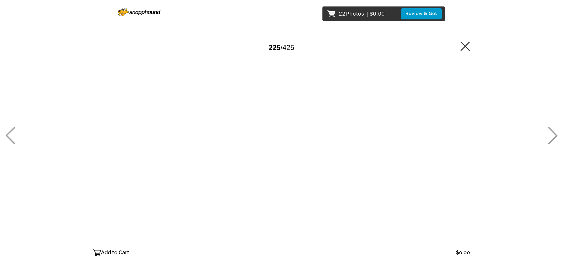
click at [551, 131] on icon at bounding box center [552, 135] width 9 height 17
click at [553, 131] on icon at bounding box center [553, 135] width 10 height 17
click at [552, 131] on icon at bounding box center [552, 135] width 9 height 17
click at [551, 131] on icon at bounding box center [552, 135] width 9 height 17
click at [551, 131] on icon at bounding box center [553, 135] width 10 height 17
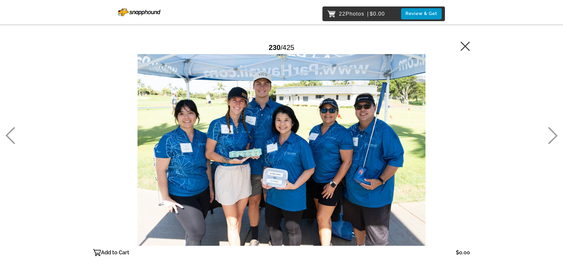
click at [552, 132] on icon at bounding box center [552, 135] width 9 height 17
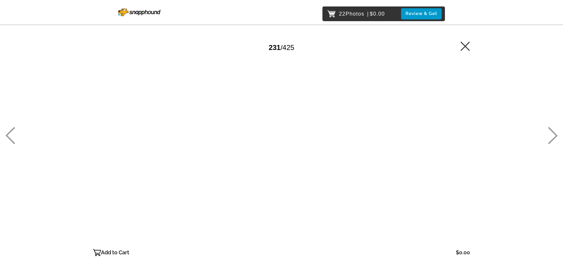
click at [112, 251] on p "Add to Cart" at bounding box center [115, 252] width 28 height 9
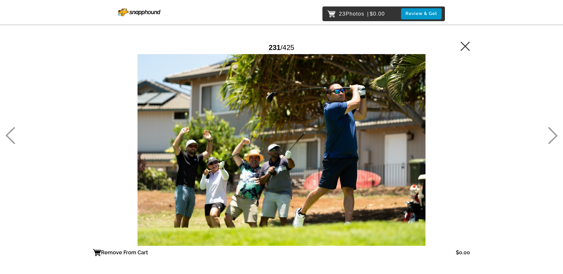
click at [551, 130] on icon at bounding box center [552, 135] width 9 height 17
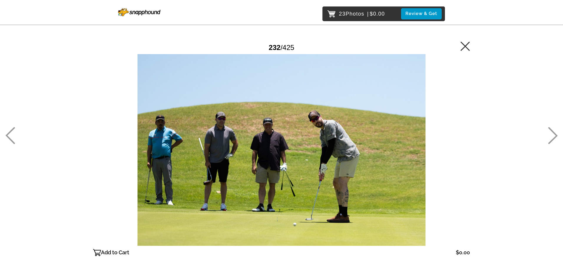
click at [548, 130] on icon at bounding box center [553, 135] width 10 height 17
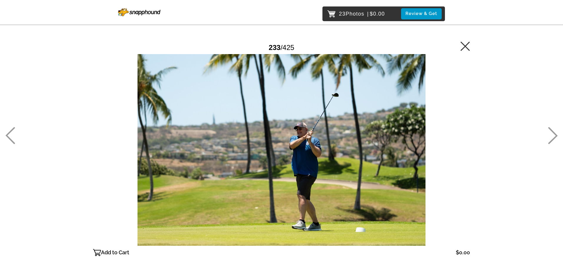
click at [9, 139] on icon at bounding box center [10, 135] width 10 height 17
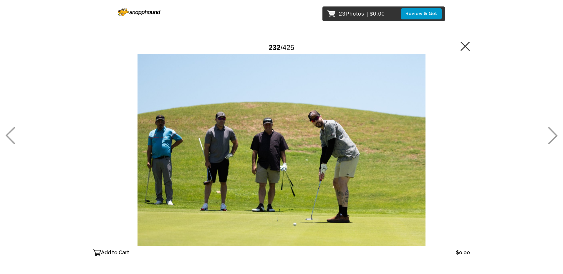
click at [106, 253] on p "Add to Cart" at bounding box center [115, 252] width 28 height 9
click at [551, 129] on icon at bounding box center [553, 135] width 10 height 17
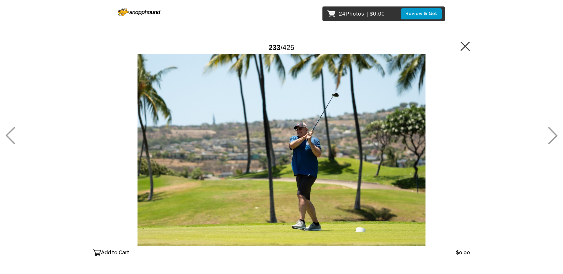
click at [551, 129] on icon at bounding box center [552, 135] width 9 height 17
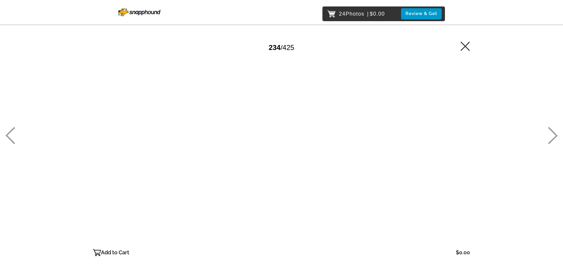
click at [551, 129] on icon at bounding box center [552, 135] width 9 height 17
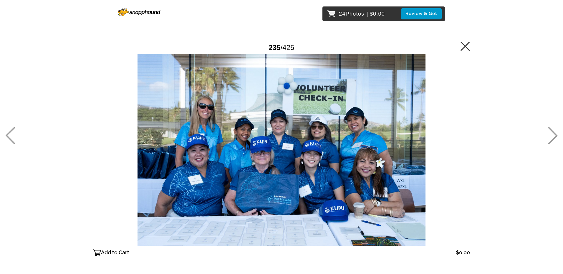
click at [551, 131] on icon at bounding box center [552, 135] width 9 height 17
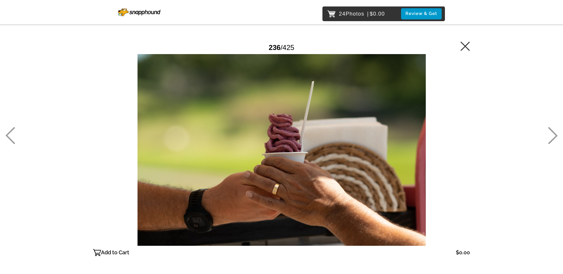
click at [551, 131] on icon at bounding box center [553, 135] width 10 height 17
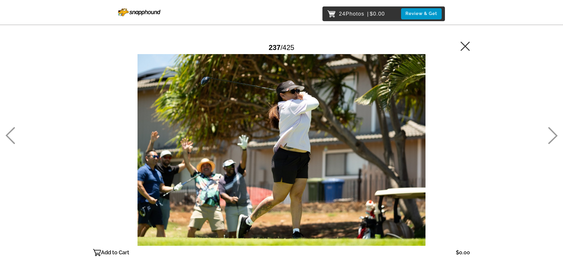
click at [113, 252] on p "Add to Cart" at bounding box center [115, 252] width 28 height 9
click at [552, 129] on icon at bounding box center [553, 135] width 10 height 17
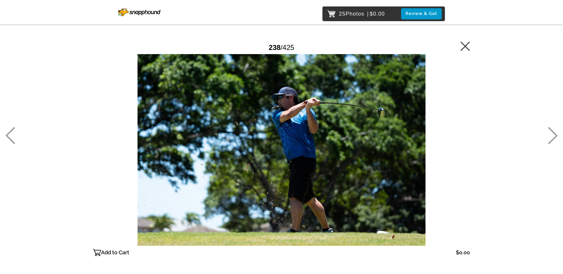
click at [551, 130] on icon at bounding box center [552, 135] width 9 height 17
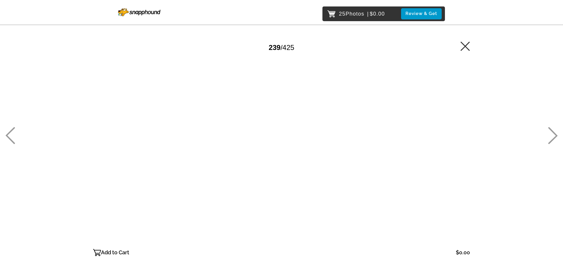
click at [551, 130] on icon at bounding box center [552, 135] width 9 height 17
click at [550, 130] on icon at bounding box center [552, 135] width 9 height 17
click at [116, 252] on p "Add to Cart" at bounding box center [115, 252] width 28 height 9
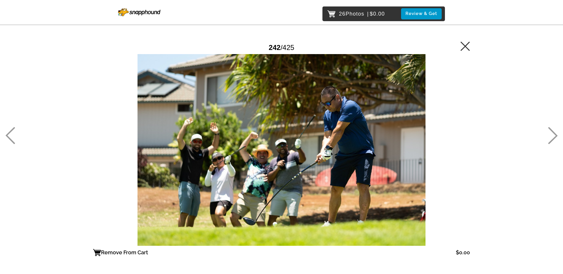
click at [552, 128] on icon at bounding box center [553, 135] width 10 height 17
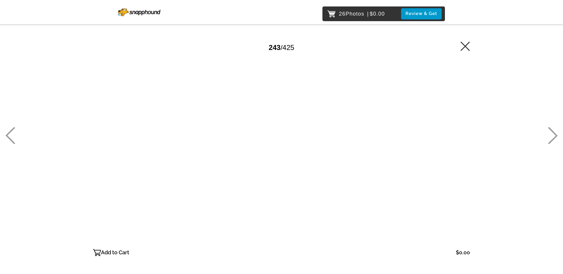
click at [107, 252] on p "Add to Cart" at bounding box center [115, 252] width 28 height 9
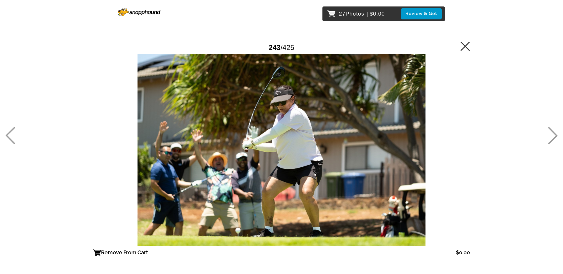
click at [552, 129] on icon at bounding box center [553, 135] width 10 height 17
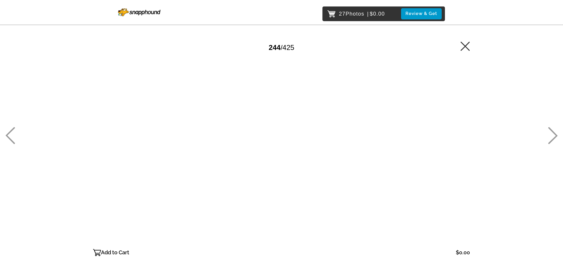
click at [552, 129] on icon at bounding box center [553, 135] width 10 height 17
click at [552, 130] on icon at bounding box center [553, 135] width 10 height 17
click at [552, 131] on icon at bounding box center [552, 135] width 9 height 17
drag, startPoint x: 109, startPoint y: 251, endPoint x: 165, endPoint y: 240, distance: 57.6
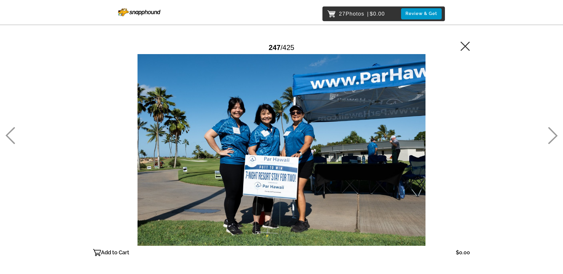
click at [108, 251] on p "Add to Cart" at bounding box center [115, 252] width 28 height 9
click at [551, 132] on icon at bounding box center [553, 135] width 10 height 17
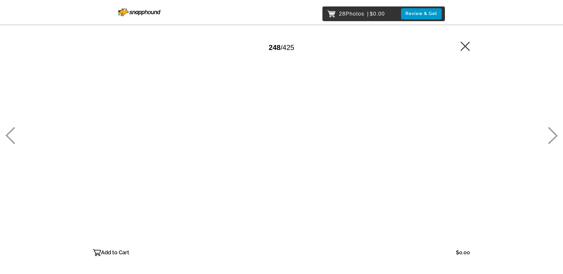
click at [551, 132] on icon at bounding box center [553, 135] width 10 height 17
click at [120, 254] on p "Add to Cart" at bounding box center [115, 252] width 28 height 9
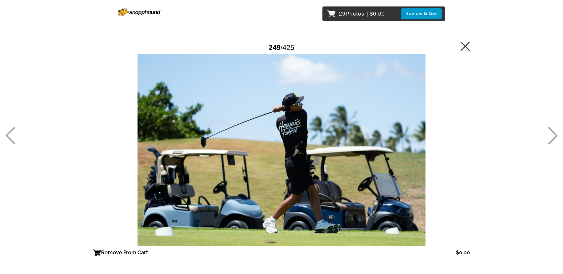
click at [553, 135] on icon at bounding box center [553, 135] width 10 height 17
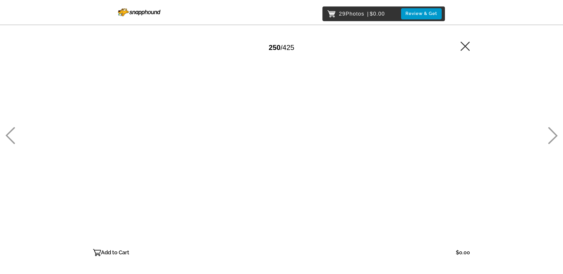
click at [554, 134] on icon at bounding box center [553, 135] width 10 height 17
click at [551, 134] on icon at bounding box center [553, 135] width 10 height 17
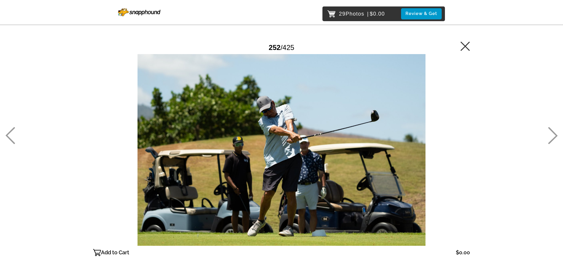
click at [557, 136] on icon at bounding box center [552, 135] width 9 height 17
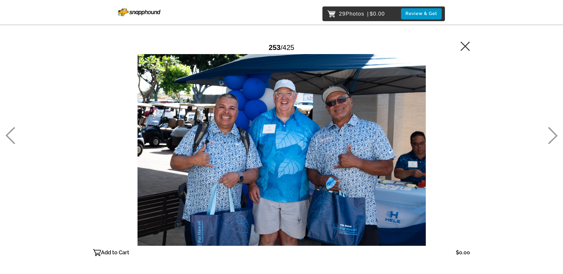
click at [108, 250] on p "Add to Cart" at bounding box center [115, 252] width 28 height 9
click at [552, 134] on icon at bounding box center [553, 135] width 10 height 17
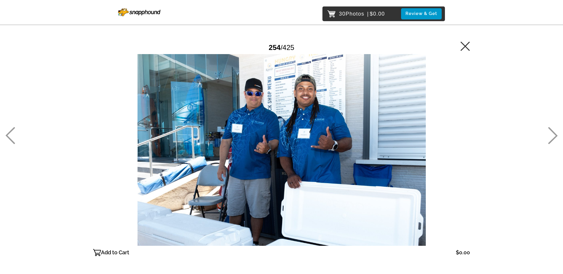
click at [105, 254] on p "Add to Cart" at bounding box center [115, 252] width 28 height 9
click at [554, 135] on icon at bounding box center [553, 135] width 10 height 17
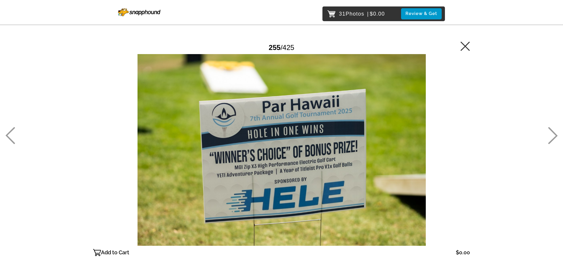
click at [554, 135] on icon at bounding box center [553, 135] width 10 height 17
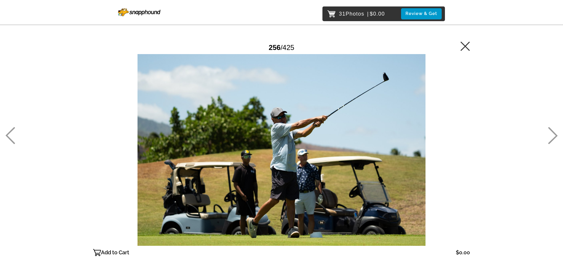
click at [551, 129] on icon at bounding box center [552, 135] width 9 height 17
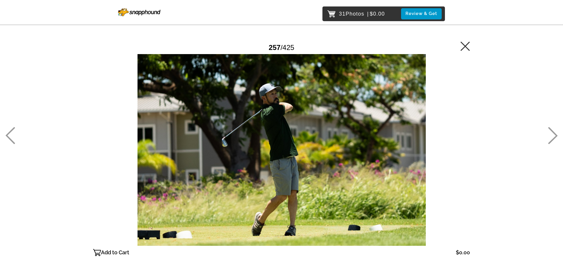
click at [551, 130] on icon at bounding box center [552, 135] width 9 height 17
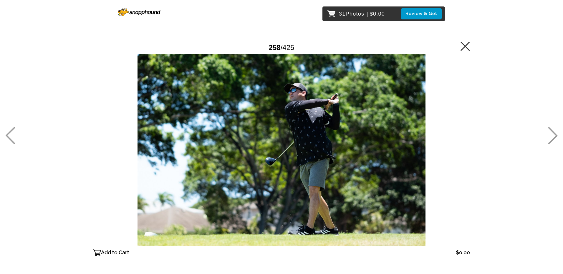
click at [551, 130] on icon at bounding box center [552, 135] width 9 height 17
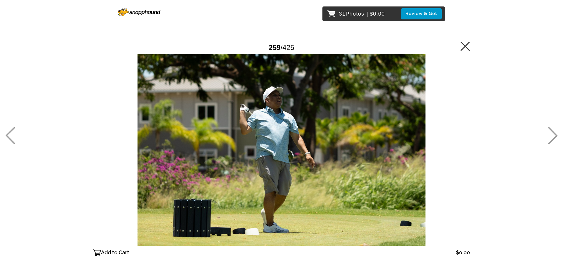
click at [551, 131] on icon at bounding box center [552, 135] width 9 height 17
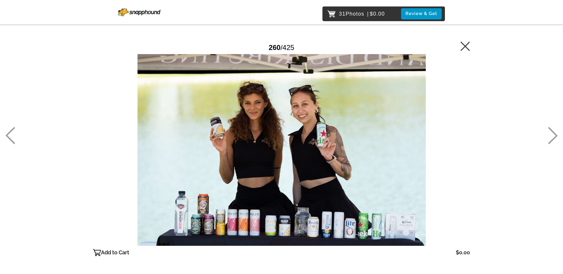
click at [552, 131] on icon at bounding box center [552, 135] width 9 height 17
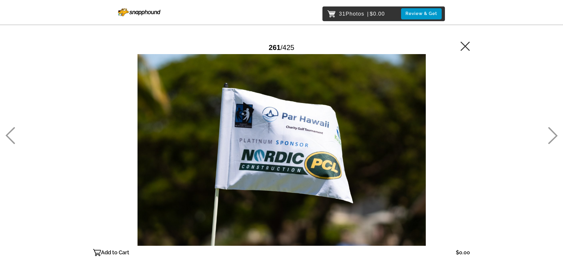
click at [552, 132] on icon at bounding box center [552, 135] width 9 height 17
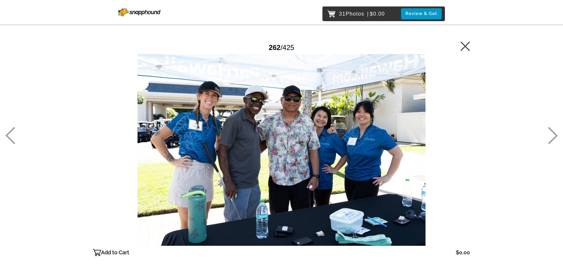
click at [119, 252] on p "Add to Cart" at bounding box center [115, 252] width 28 height 9
click at [553, 133] on icon at bounding box center [552, 135] width 9 height 17
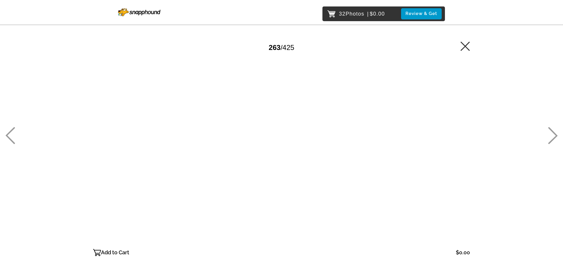
click at [553, 133] on icon at bounding box center [552, 135] width 9 height 17
click at [552, 131] on icon at bounding box center [552, 135] width 9 height 17
click at [544, 135] on div "32 Photos | $0.00 Review & Get Password Checker bypassed 265 / 425 Add to Cart …" at bounding box center [281, 162] width 563 height 324
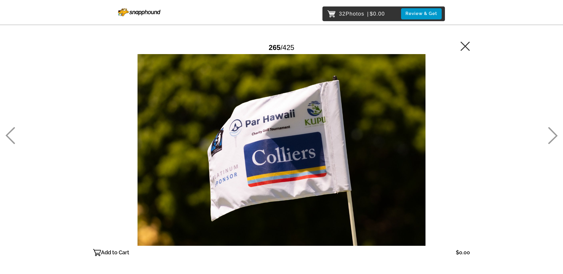
click at [552, 130] on icon at bounding box center [553, 135] width 10 height 17
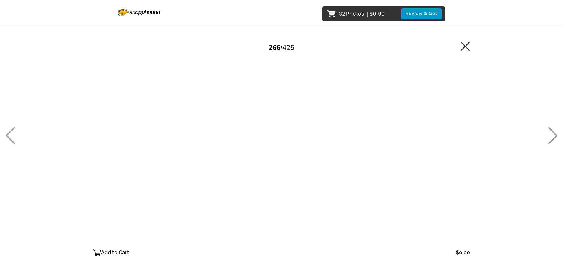
click at [552, 129] on icon at bounding box center [553, 135] width 10 height 17
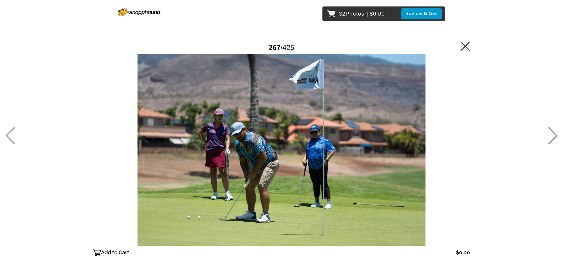
click at [552, 133] on icon at bounding box center [553, 135] width 10 height 17
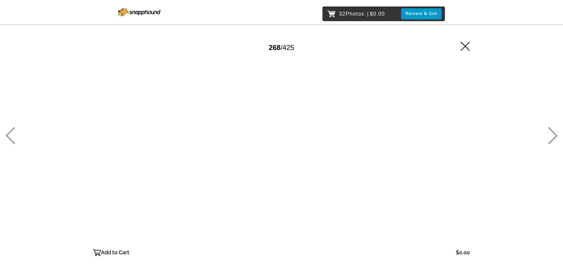
click at [552, 133] on icon at bounding box center [553, 135] width 10 height 17
click at [551, 132] on icon at bounding box center [553, 135] width 10 height 17
click at [552, 134] on icon at bounding box center [553, 135] width 10 height 17
click at [552, 132] on icon at bounding box center [553, 135] width 10 height 17
click at [551, 132] on icon at bounding box center [553, 135] width 10 height 17
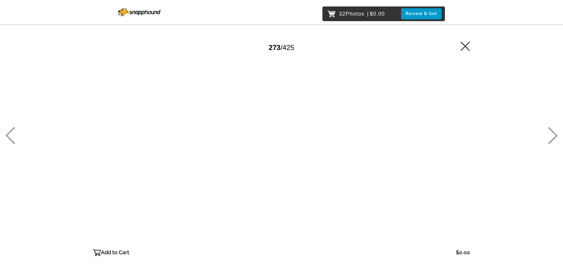
click at [551, 132] on icon at bounding box center [553, 135] width 10 height 17
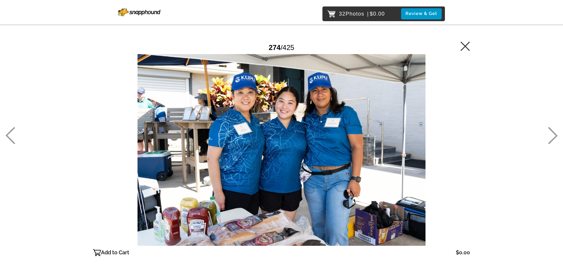
click at [552, 132] on icon at bounding box center [552, 135] width 9 height 17
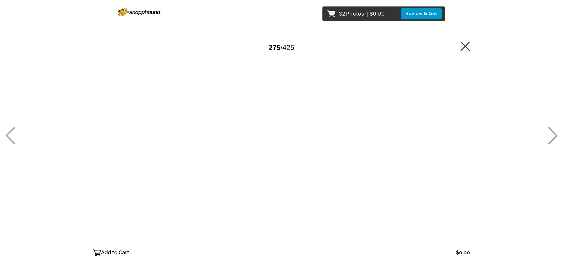
click at [551, 132] on icon at bounding box center [553, 135] width 10 height 17
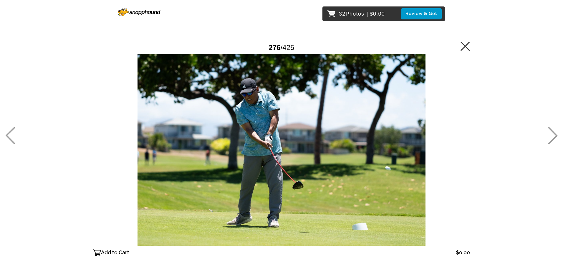
click at [550, 135] on icon at bounding box center [553, 135] width 10 height 17
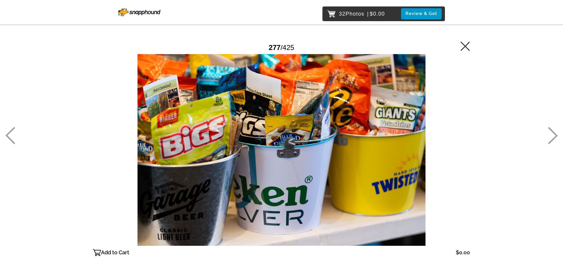
click at [552, 135] on icon at bounding box center [553, 135] width 10 height 17
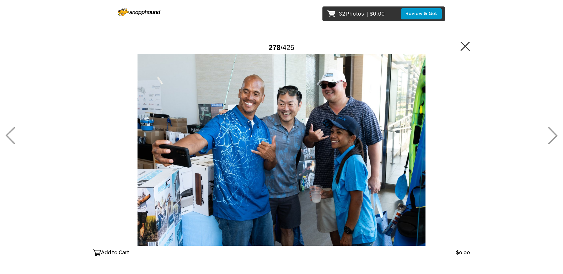
click at [553, 135] on icon at bounding box center [553, 135] width 10 height 17
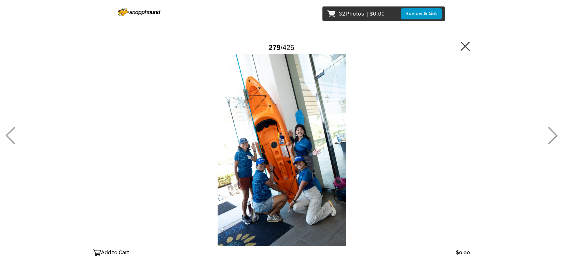
click at [548, 130] on icon at bounding box center [553, 135] width 10 height 17
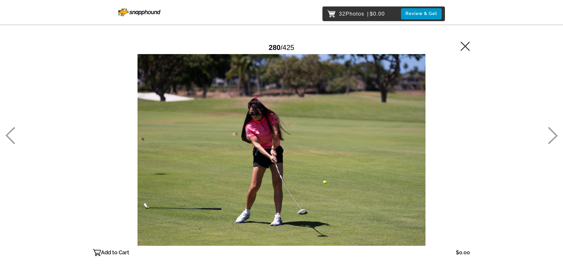
click at [552, 133] on icon at bounding box center [553, 135] width 10 height 17
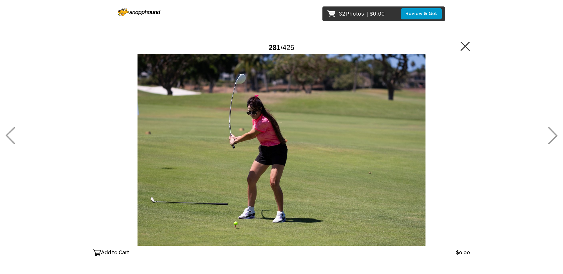
click at [552, 134] on icon at bounding box center [553, 135] width 10 height 17
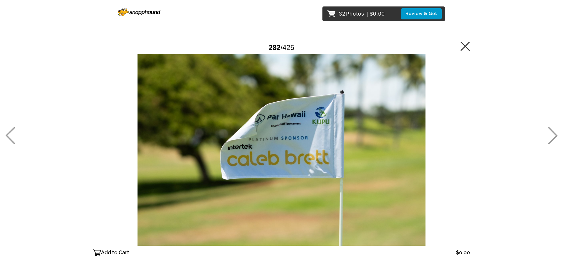
click at [552, 134] on icon at bounding box center [553, 135] width 10 height 17
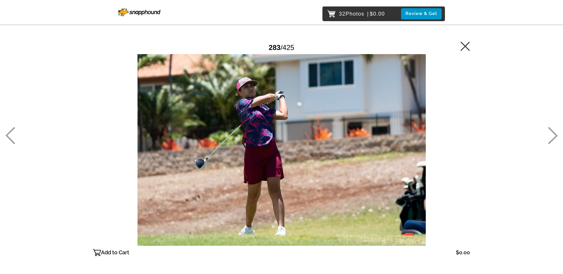
click at [552, 134] on icon at bounding box center [553, 135] width 10 height 17
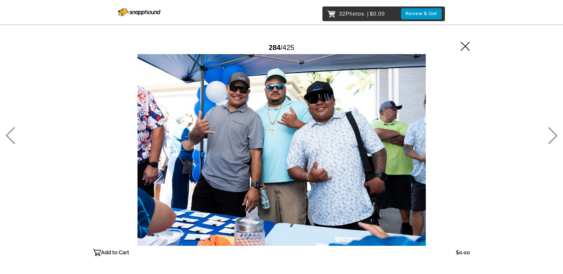
click at [110, 253] on p "Add to Cart" at bounding box center [115, 252] width 28 height 9
click at [554, 129] on icon at bounding box center [553, 135] width 10 height 17
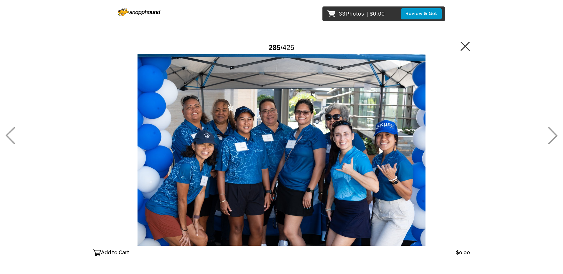
click at [550, 128] on icon at bounding box center [552, 135] width 9 height 17
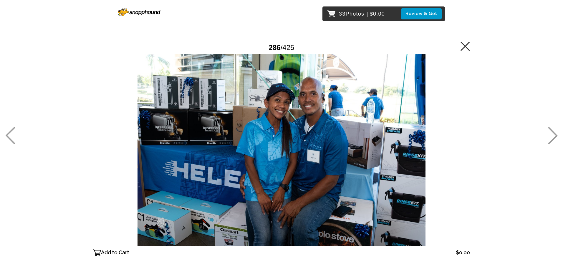
click at [117, 251] on p "Add to Cart" at bounding box center [115, 252] width 28 height 9
click at [550, 133] on icon at bounding box center [553, 135] width 10 height 17
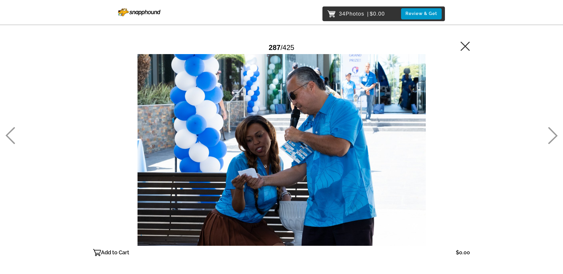
click at [550, 133] on icon at bounding box center [553, 135] width 10 height 17
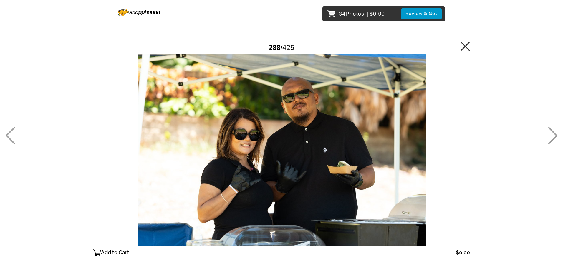
click at [550, 133] on icon at bounding box center [553, 135] width 10 height 17
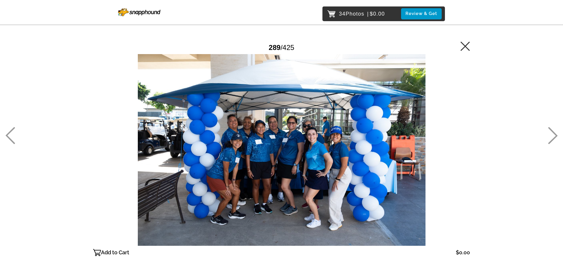
click at [550, 133] on icon at bounding box center [553, 135] width 10 height 17
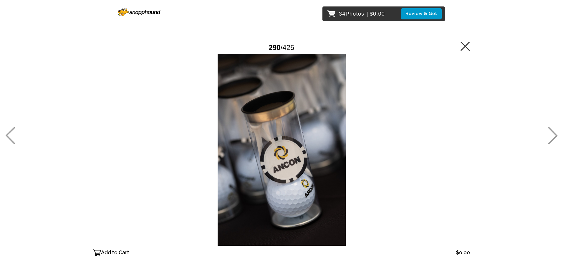
click at [550, 133] on icon at bounding box center [553, 135] width 10 height 17
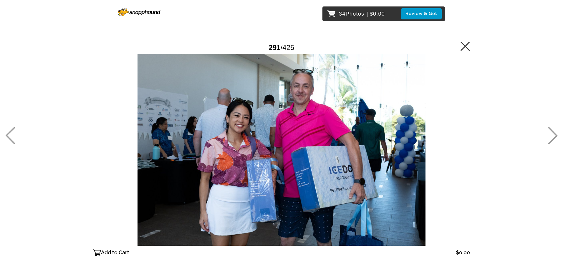
click at [550, 133] on icon at bounding box center [553, 135] width 10 height 17
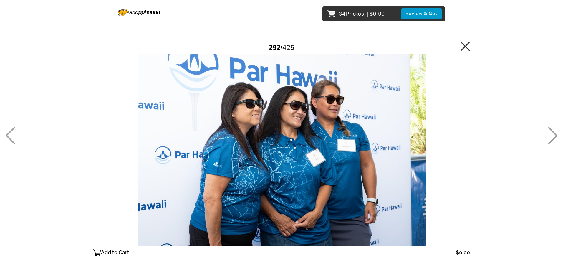
click at [550, 133] on icon at bounding box center [553, 135] width 10 height 17
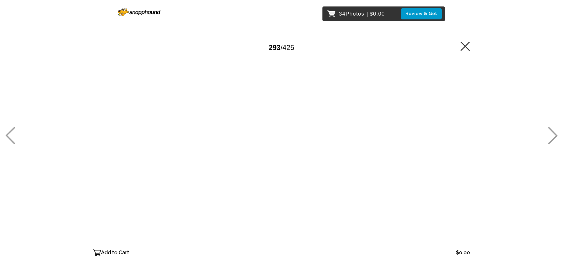
click at [8, 136] on icon at bounding box center [10, 135] width 10 height 17
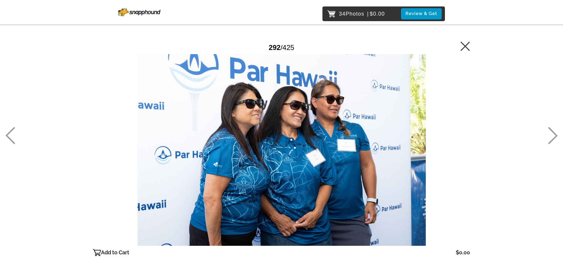
click at [555, 135] on icon at bounding box center [552, 135] width 9 height 17
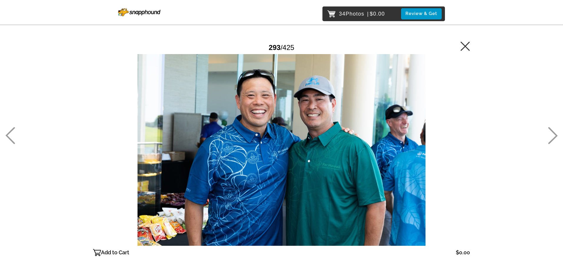
click at [555, 135] on icon at bounding box center [552, 135] width 9 height 17
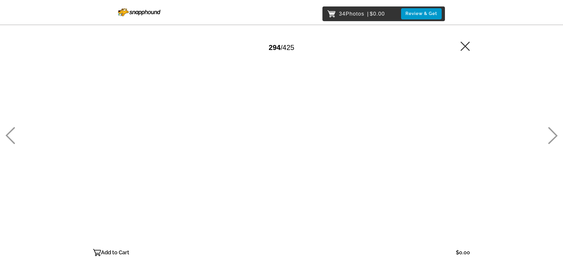
click at [555, 135] on icon at bounding box center [552, 135] width 9 height 17
click at [555, 134] on icon at bounding box center [552, 135] width 9 height 17
click at [553, 133] on icon at bounding box center [553, 135] width 10 height 17
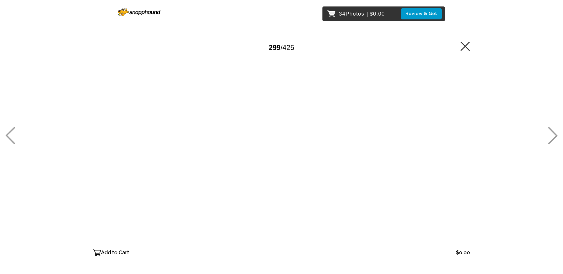
click at [552, 134] on icon at bounding box center [553, 135] width 10 height 17
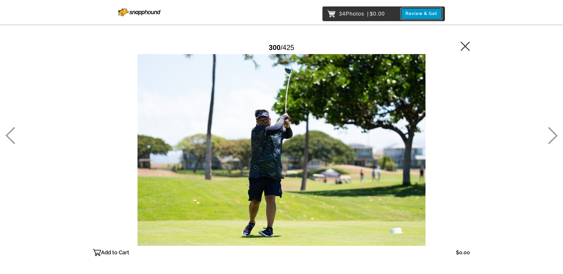
click at [418, 14] on button "Review & Get" at bounding box center [421, 13] width 41 height 11
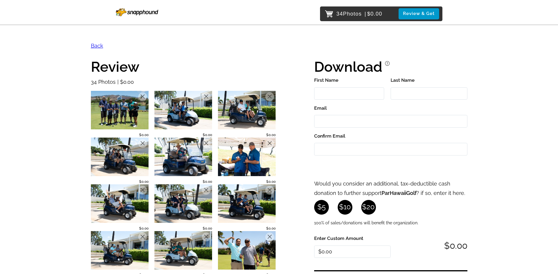
click at [96, 45] on link "Back" at bounding box center [97, 46] width 12 height 6
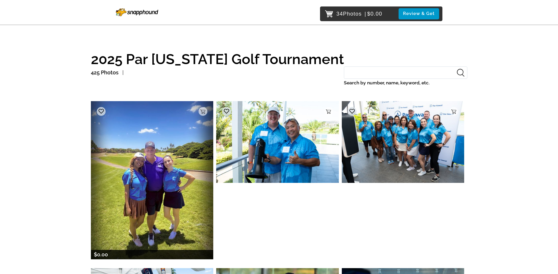
click at [159, 165] on img at bounding box center [152, 180] width 123 height 158
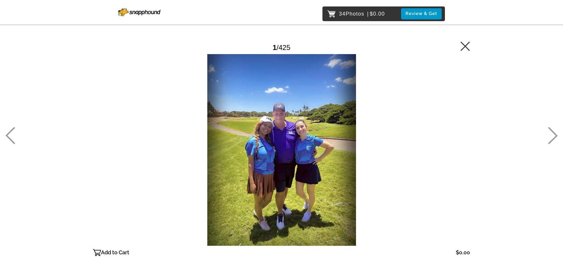
click at [11, 132] on icon at bounding box center [10, 135] width 10 height 17
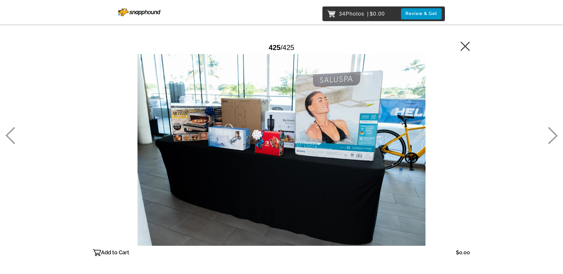
click at [11, 132] on icon at bounding box center [10, 135] width 10 height 17
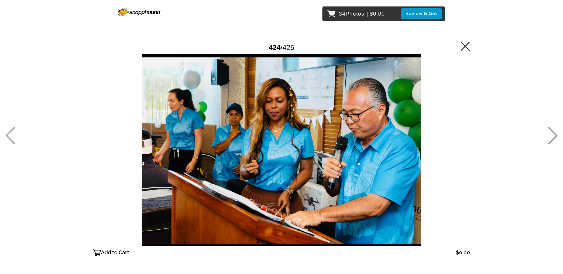
click at [11, 132] on icon at bounding box center [10, 135] width 10 height 17
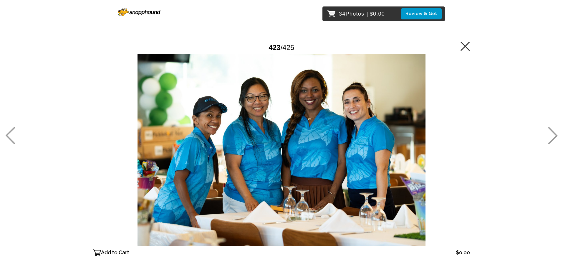
click at [11, 132] on icon at bounding box center [10, 135] width 10 height 17
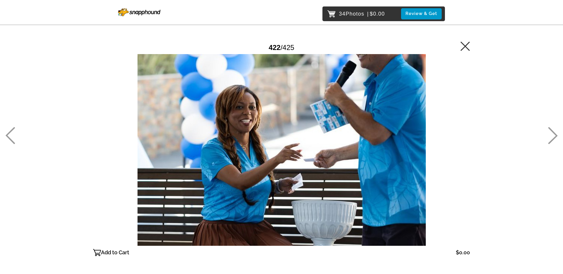
click at [11, 132] on icon at bounding box center [10, 135] width 10 height 17
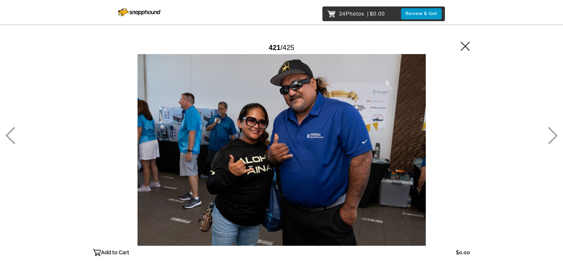
click at [114, 255] on p "Add to Cart" at bounding box center [115, 252] width 28 height 9
click at [10, 134] on icon at bounding box center [10, 135] width 10 height 17
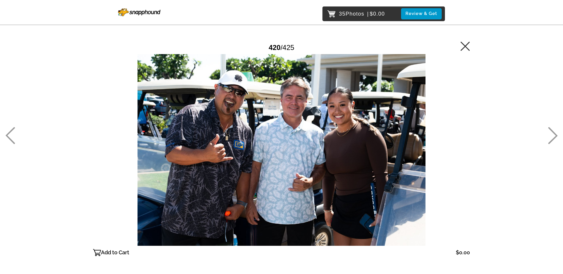
click at [10, 134] on icon at bounding box center [10, 135] width 10 height 17
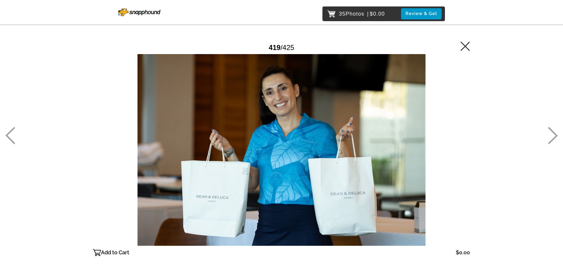
click at [9, 133] on icon at bounding box center [10, 135] width 9 height 17
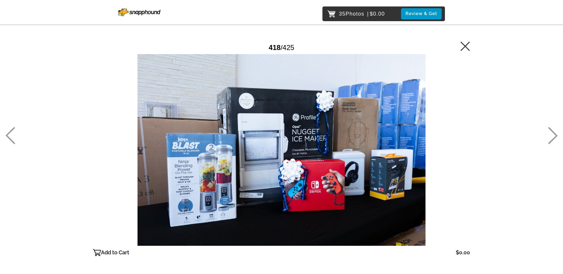
click at [9, 133] on icon at bounding box center [10, 135] width 9 height 17
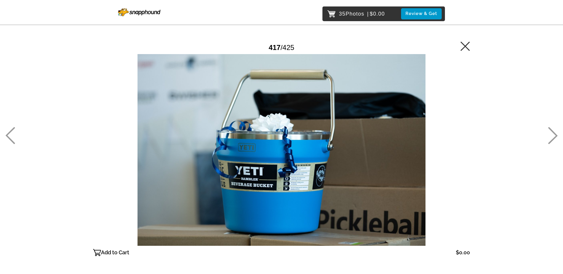
click at [9, 133] on icon at bounding box center [10, 135] width 9 height 17
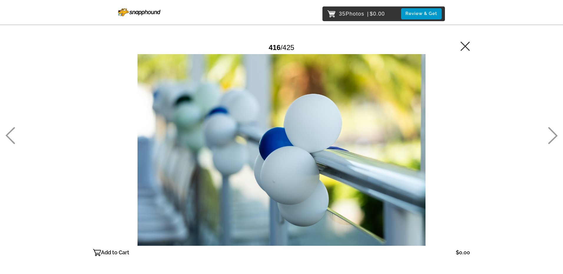
click at [9, 133] on icon at bounding box center [10, 135] width 9 height 17
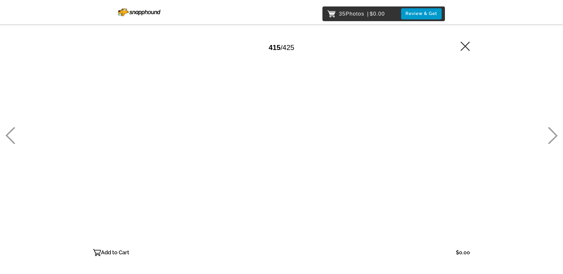
click at [9, 133] on icon at bounding box center [10, 135] width 9 height 17
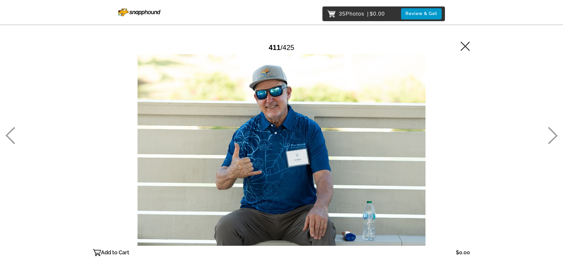
click at [6, 133] on icon at bounding box center [10, 135] width 10 height 17
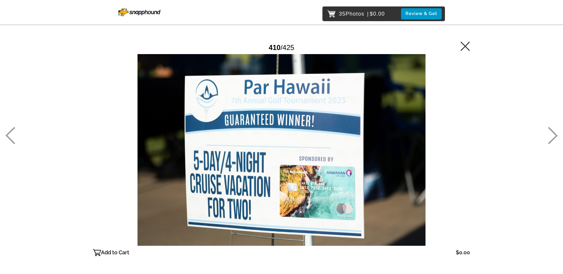
click at [9, 134] on icon at bounding box center [10, 135] width 10 height 17
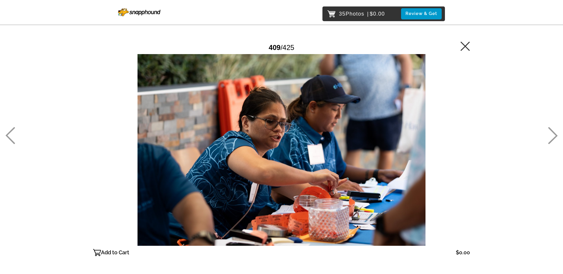
click at [10, 134] on icon at bounding box center [10, 135] width 10 height 17
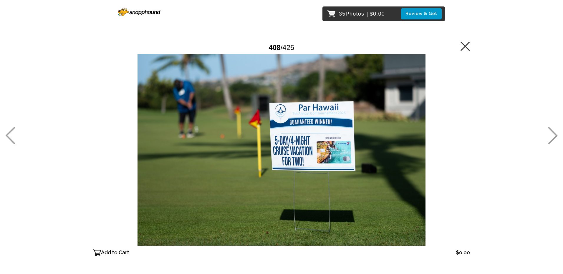
click at [11, 134] on icon at bounding box center [10, 135] width 10 height 17
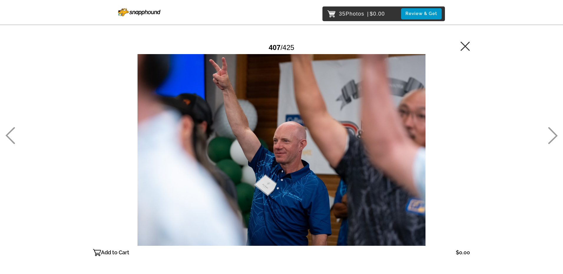
click at [10, 132] on icon at bounding box center [10, 135] width 9 height 17
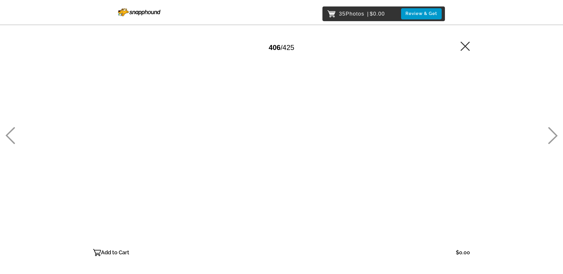
click at [10, 132] on icon at bounding box center [10, 135] width 9 height 17
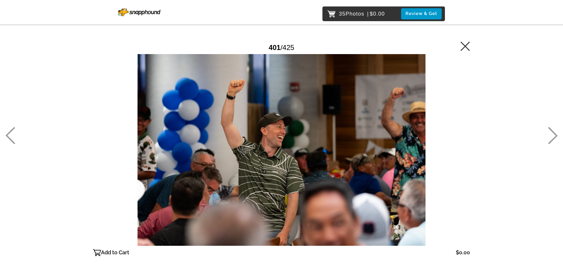
click at [13, 138] on icon at bounding box center [10, 135] width 10 height 17
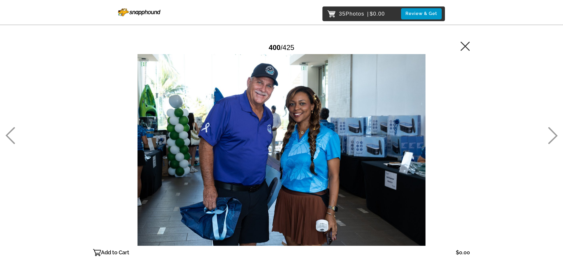
click at [12, 137] on icon at bounding box center [10, 135] width 10 height 17
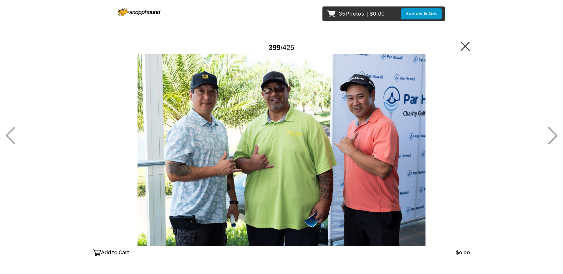
click at [10, 136] on icon at bounding box center [10, 135] width 10 height 17
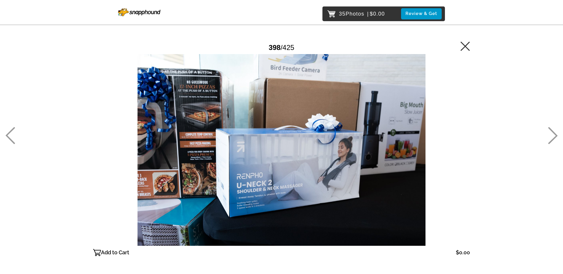
click at [10, 136] on icon at bounding box center [10, 135] width 10 height 17
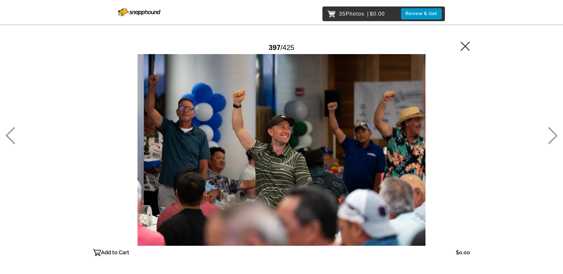
click at [8, 132] on icon at bounding box center [10, 135] width 10 height 17
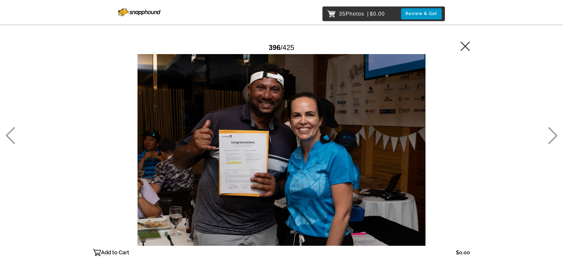
click at [17, 129] on div "35 Photos | $0.00 Review & Get Password Checker bypassed 396 / 425 Add to Cart …" at bounding box center [281, 162] width 563 height 324
click at [10, 132] on icon at bounding box center [10, 135] width 9 height 17
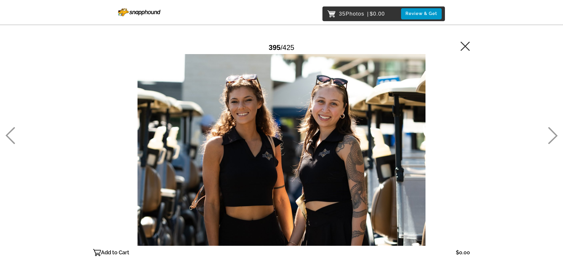
click at [14, 131] on icon at bounding box center [10, 135] width 10 height 17
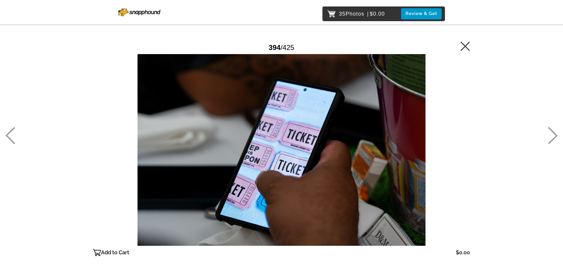
click at [16, 135] on div "35 Photos | $0.00 Review & Get Password Checker bypassed 394 / 425 Add to Cart …" at bounding box center [281, 162] width 563 height 324
click at [10, 136] on icon at bounding box center [10, 135] width 10 height 17
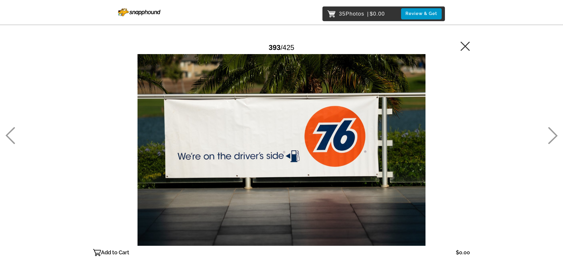
click at [14, 135] on icon at bounding box center [10, 135] width 10 height 17
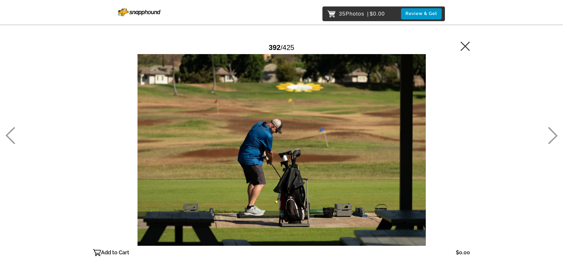
click at [13, 135] on icon at bounding box center [10, 135] width 10 height 17
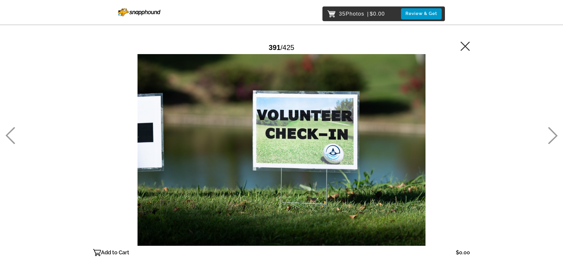
click at [10, 136] on icon at bounding box center [10, 135] width 10 height 17
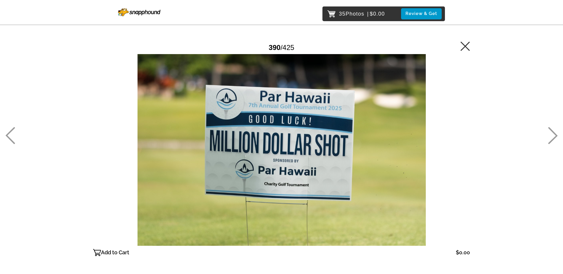
click at [10, 136] on icon at bounding box center [10, 135] width 10 height 17
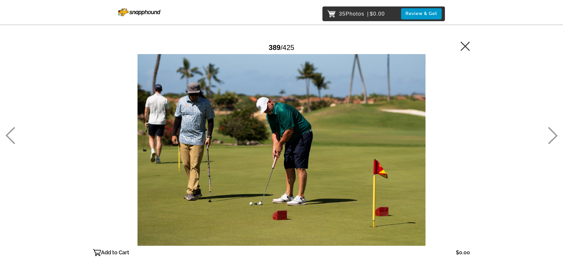
click at [10, 136] on icon at bounding box center [10, 135] width 10 height 17
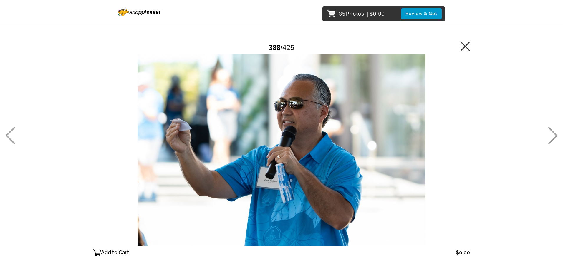
click at [10, 136] on icon at bounding box center [10, 135] width 10 height 17
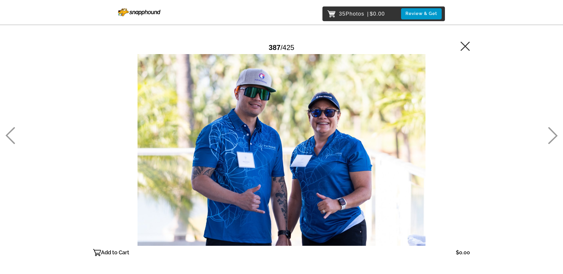
click at [14, 130] on icon at bounding box center [10, 135] width 10 height 17
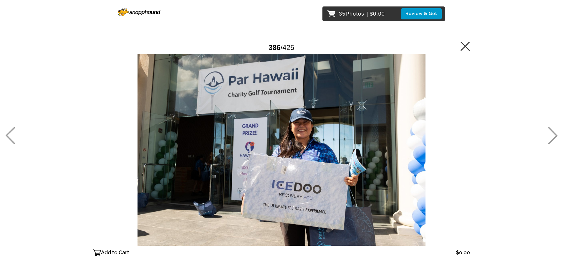
click at [11, 131] on icon at bounding box center [10, 135] width 9 height 17
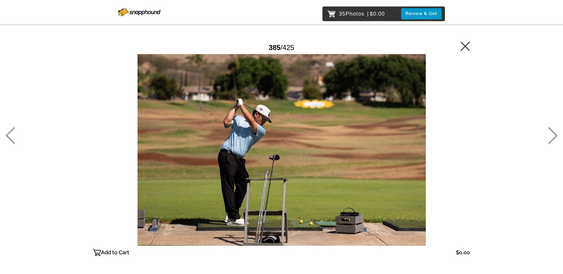
click at [11, 131] on icon at bounding box center [10, 135] width 9 height 17
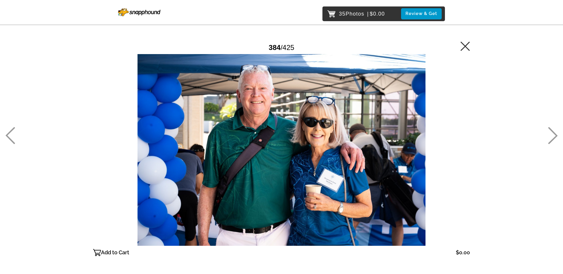
click at [11, 131] on icon at bounding box center [10, 135] width 9 height 17
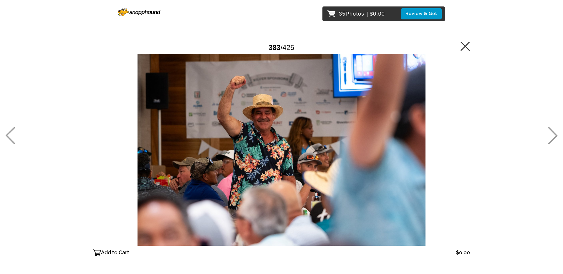
drag, startPoint x: 118, startPoint y: 253, endPoint x: 64, endPoint y: 218, distance: 64.5
click at [117, 253] on p "Add to Cart" at bounding box center [115, 252] width 28 height 9
click at [6, 139] on icon at bounding box center [10, 135] width 10 height 17
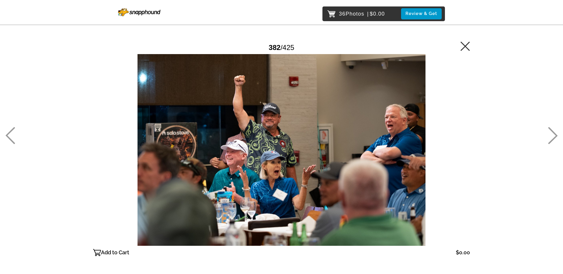
click at [11, 134] on icon at bounding box center [10, 135] width 10 height 17
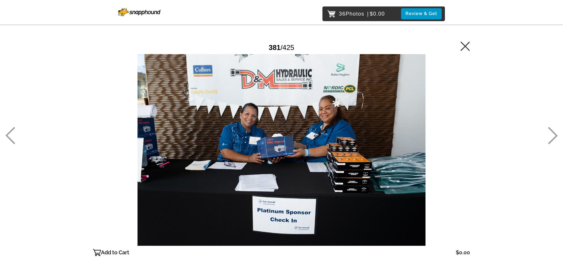
click at [11, 134] on icon at bounding box center [10, 135] width 10 height 17
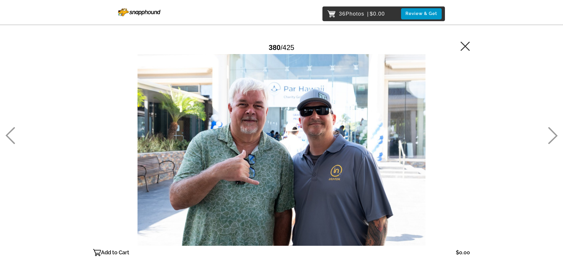
click at [10, 131] on icon at bounding box center [10, 135] width 10 height 17
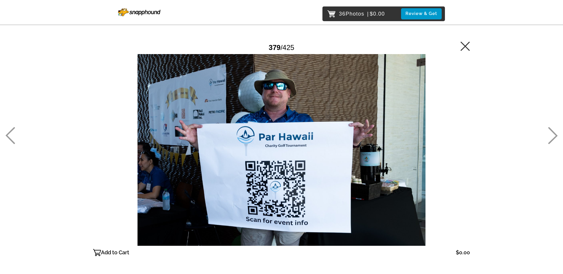
click at [10, 131] on icon at bounding box center [10, 135] width 10 height 17
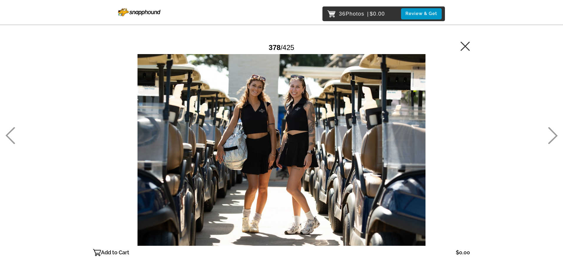
click at [10, 131] on icon at bounding box center [10, 135] width 10 height 17
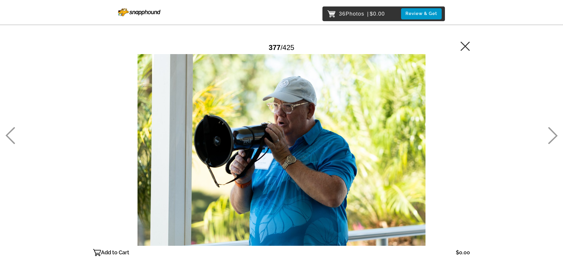
click at [10, 131] on icon at bounding box center [10, 135] width 10 height 17
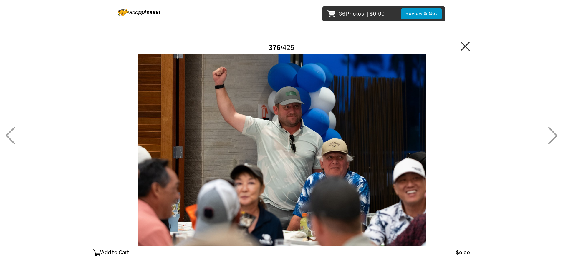
click at [10, 136] on icon at bounding box center [10, 135] width 10 height 17
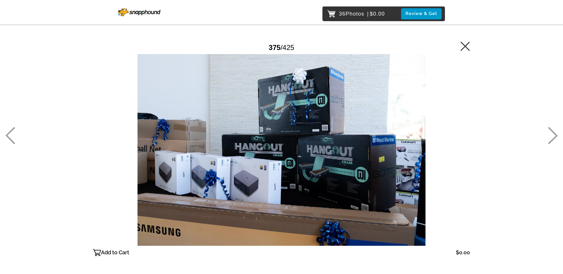
click at [17, 129] on div "36 Photos | $0.00 Review & Get Password Checker bypassed 375 / 425 Add to Cart …" at bounding box center [281, 162] width 563 height 324
click at [9, 131] on icon at bounding box center [10, 135] width 10 height 17
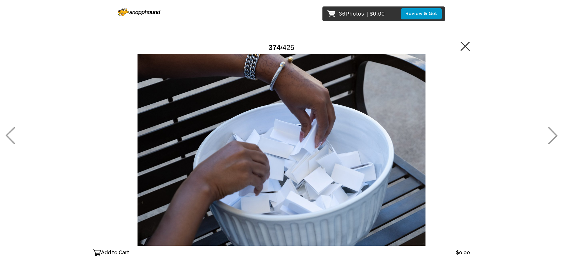
click at [9, 131] on icon at bounding box center [10, 135] width 10 height 17
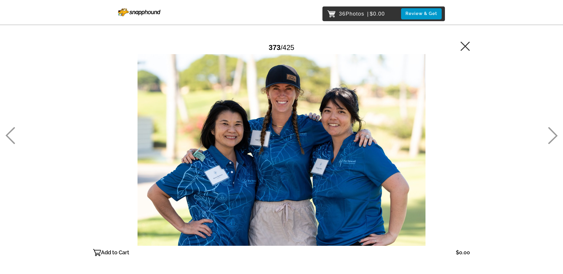
click at [9, 131] on icon at bounding box center [10, 135] width 10 height 17
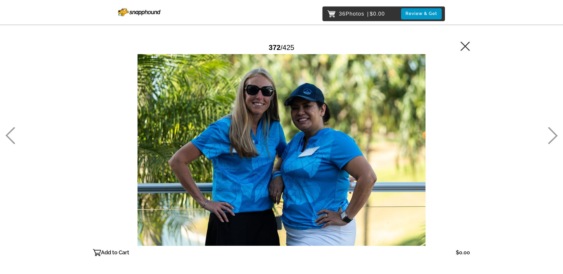
click at [9, 131] on icon at bounding box center [10, 135] width 10 height 17
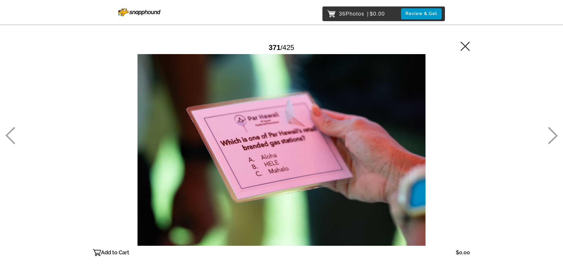
click at [9, 131] on icon at bounding box center [10, 135] width 10 height 17
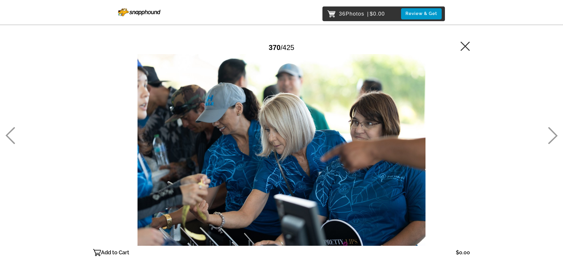
click at [9, 131] on icon at bounding box center [10, 135] width 10 height 17
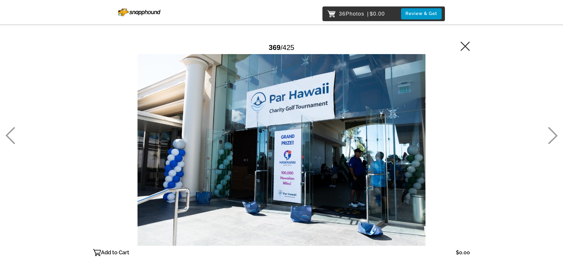
click at [9, 131] on icon at bounding box center [10, 135] width 10 height 17
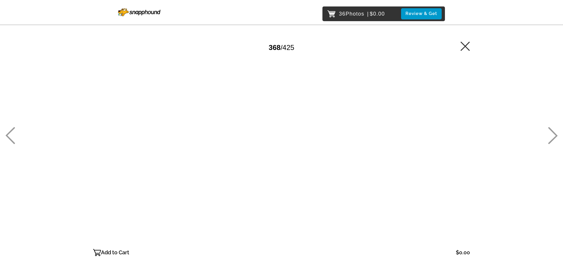
click at [9, 131] on icon at bounding box center [10, 135] width 10 height 17
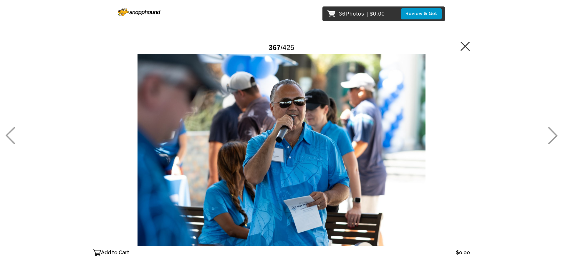
click at [14, 129] on icon at bounding box center [10, 135] width 9 height 17
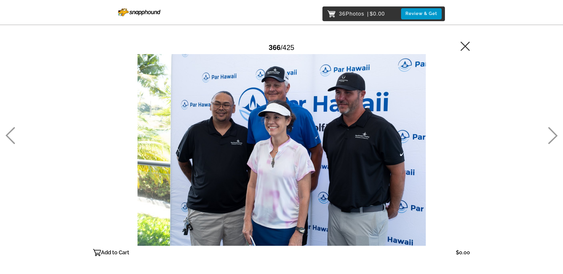
click at [14, 131] on icon at bounding box center [10, 135] width 10 height 17
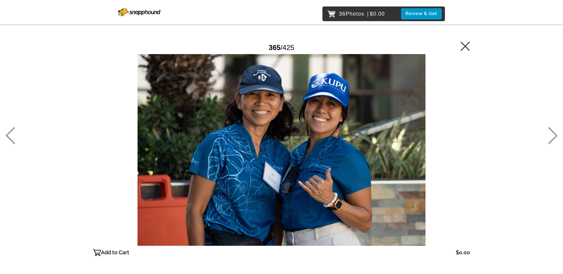
click at [11, 131] on icon at bounding box center [10, 135] width 9 height 17
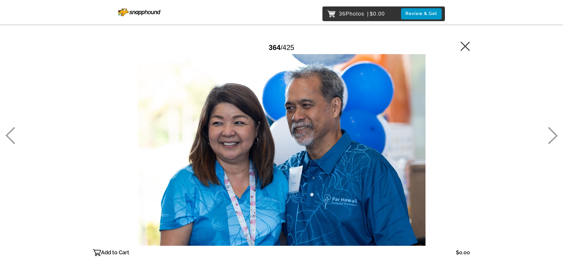
click at [11, 131] on icon at bounding box center [10, 135] width 9 height 17
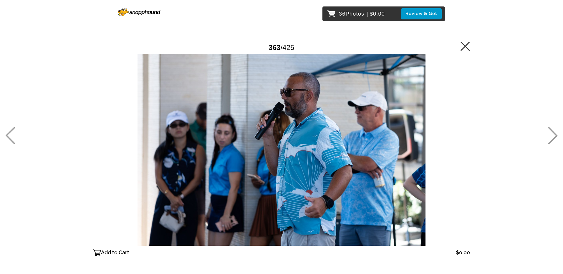
click at [11, 131] on icon at bounding box center [10, 135] width 9 height 17
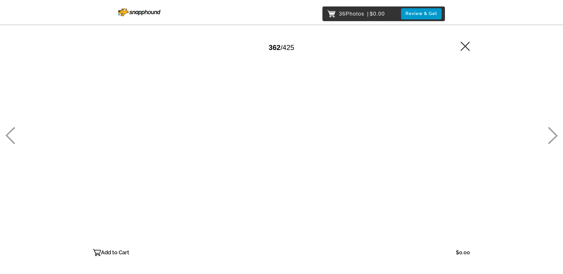
click at [11, 131] on icon at bounding box center [10, 135] width 9 height 17
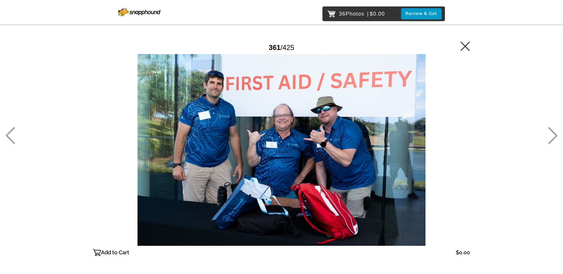
click at [11, 131] on icon at bounding box center [10, 135] width 9 height 17
